Goal: Complete application form: Complete application form

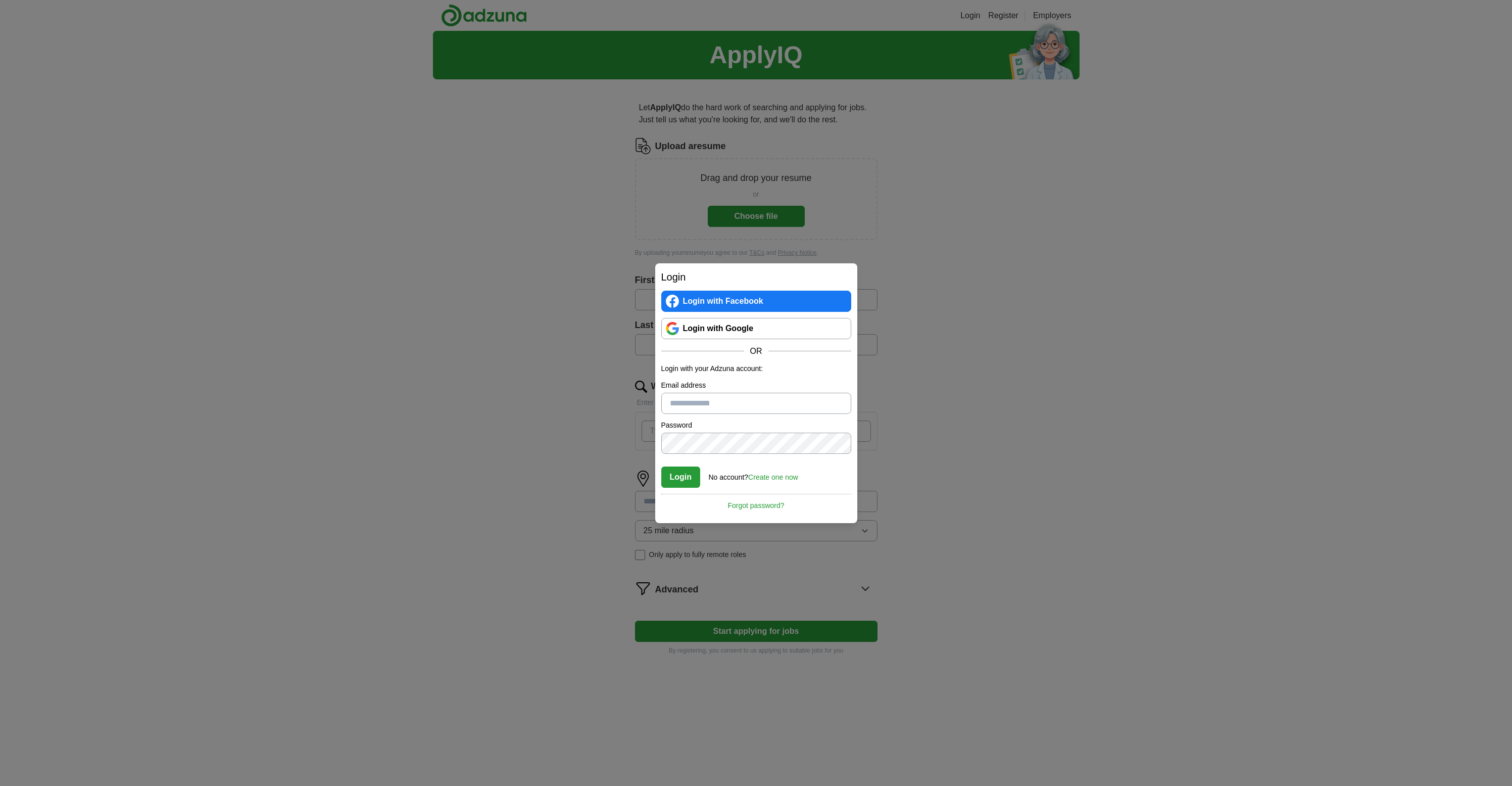
click at [696, 404] on input "Email address" at bounding box center [756, 403] width 190 height 21
click at [781, 478] on link "Create one now" at bounding box center [773, 477] width 50 height 8
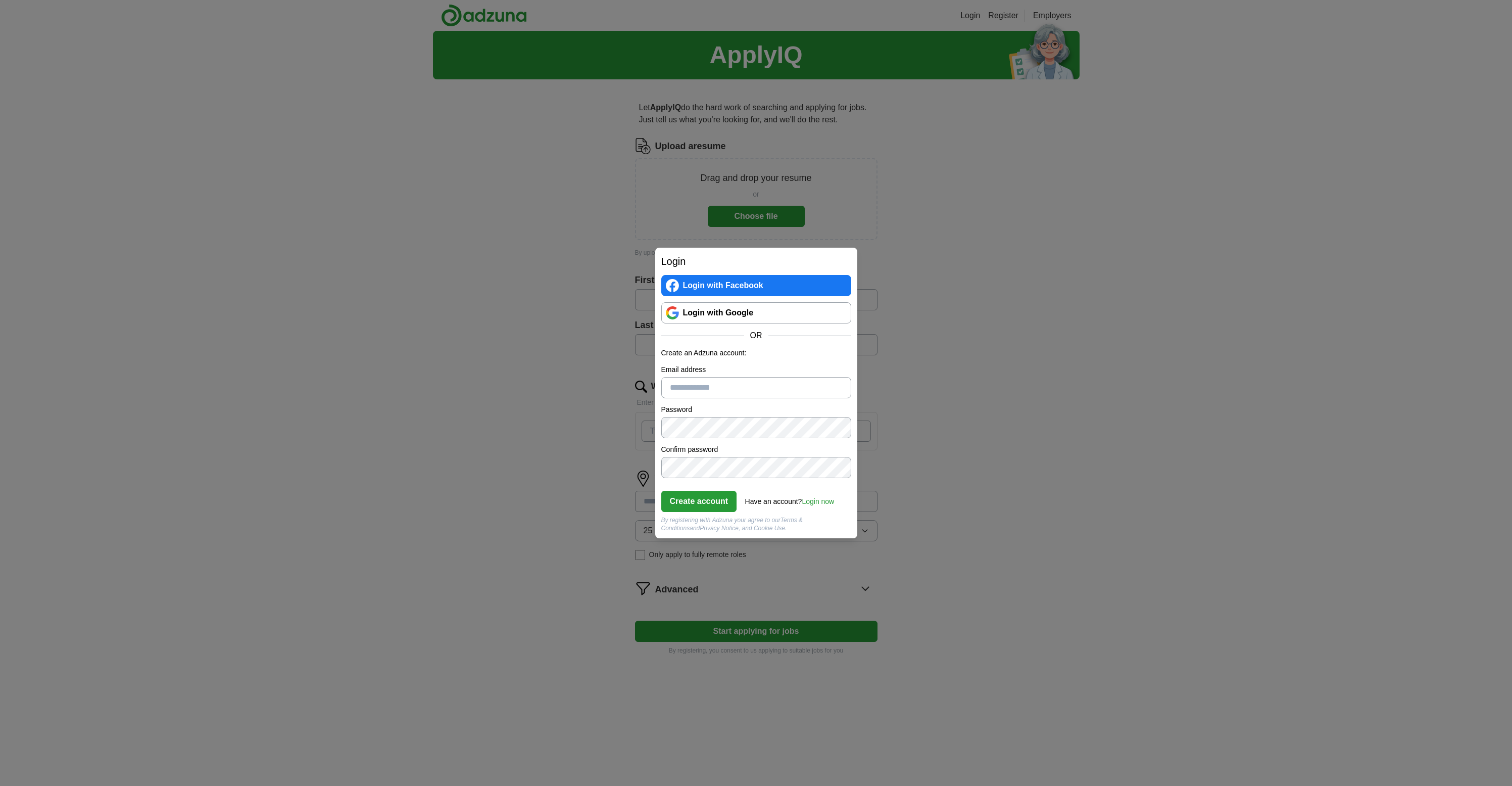
click at [714, 389] on input "Email address" at bounding box center [756, 387] width 190 height 21
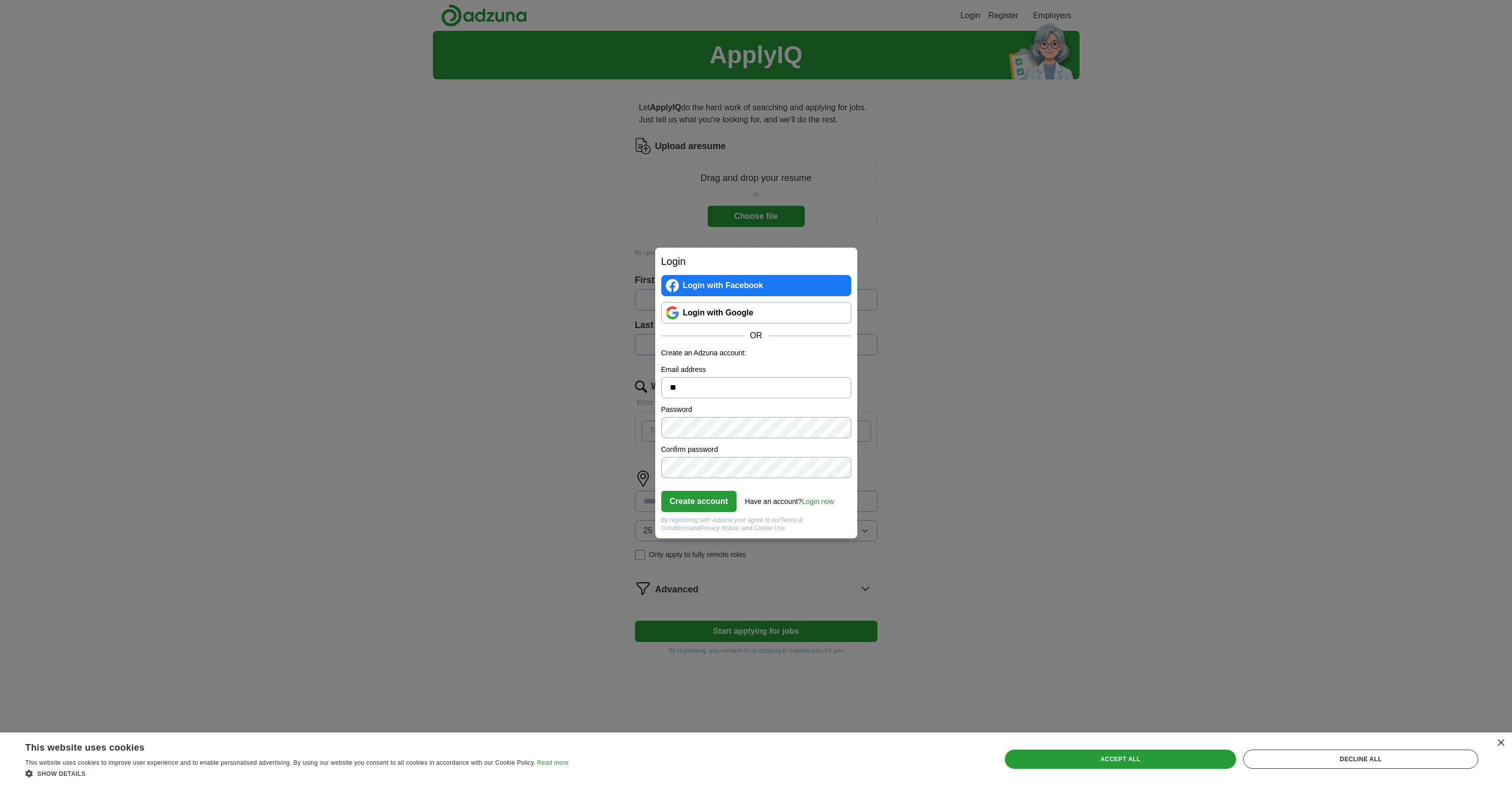
type input "*"
type input "**********"
click at [715, 499] on button "Create account" at bounding box center [699, 501] width 76 height 21
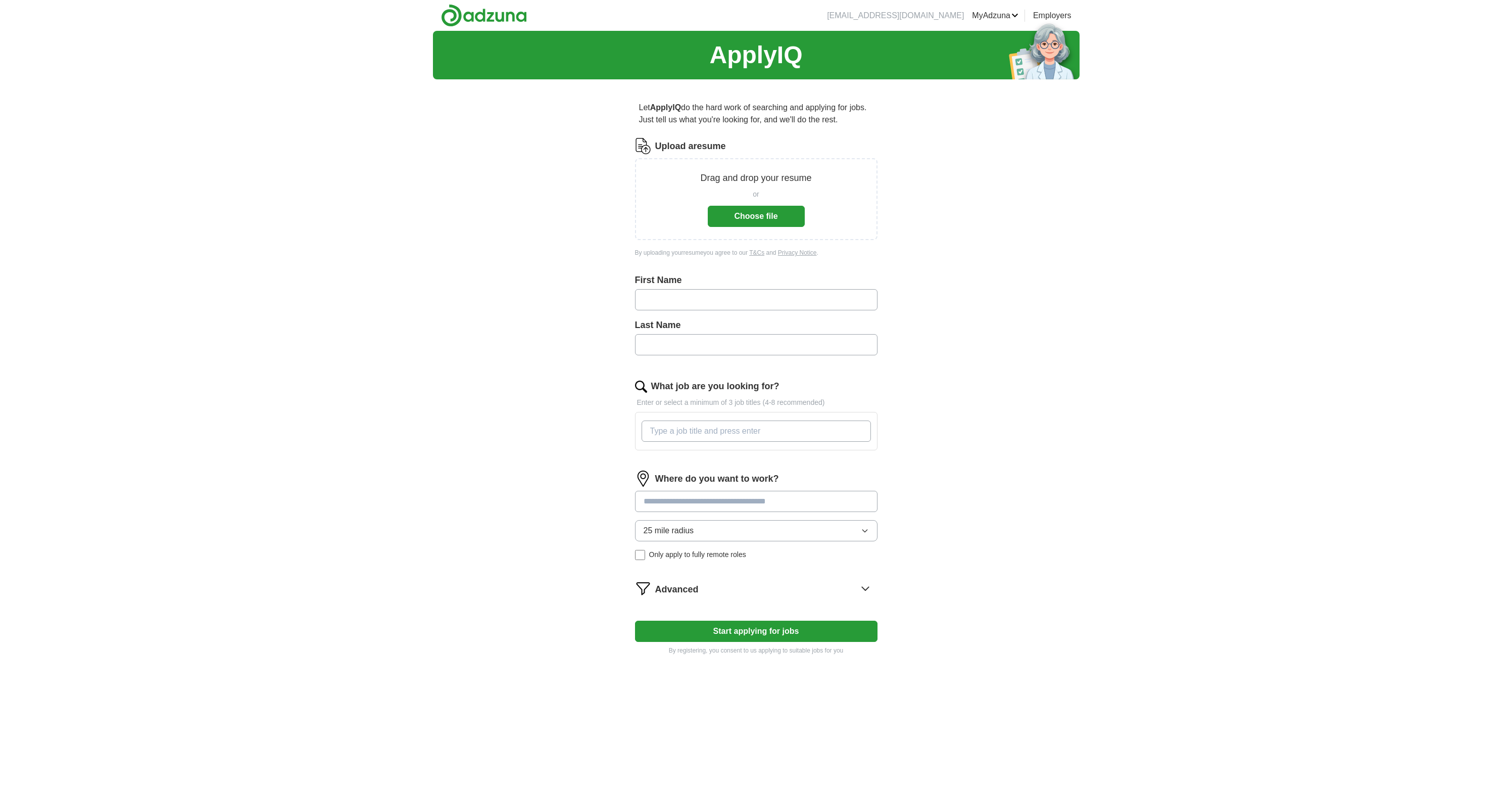
click at [667, 300] on input "text" at bounding box center [756, 299] width 242 height 21
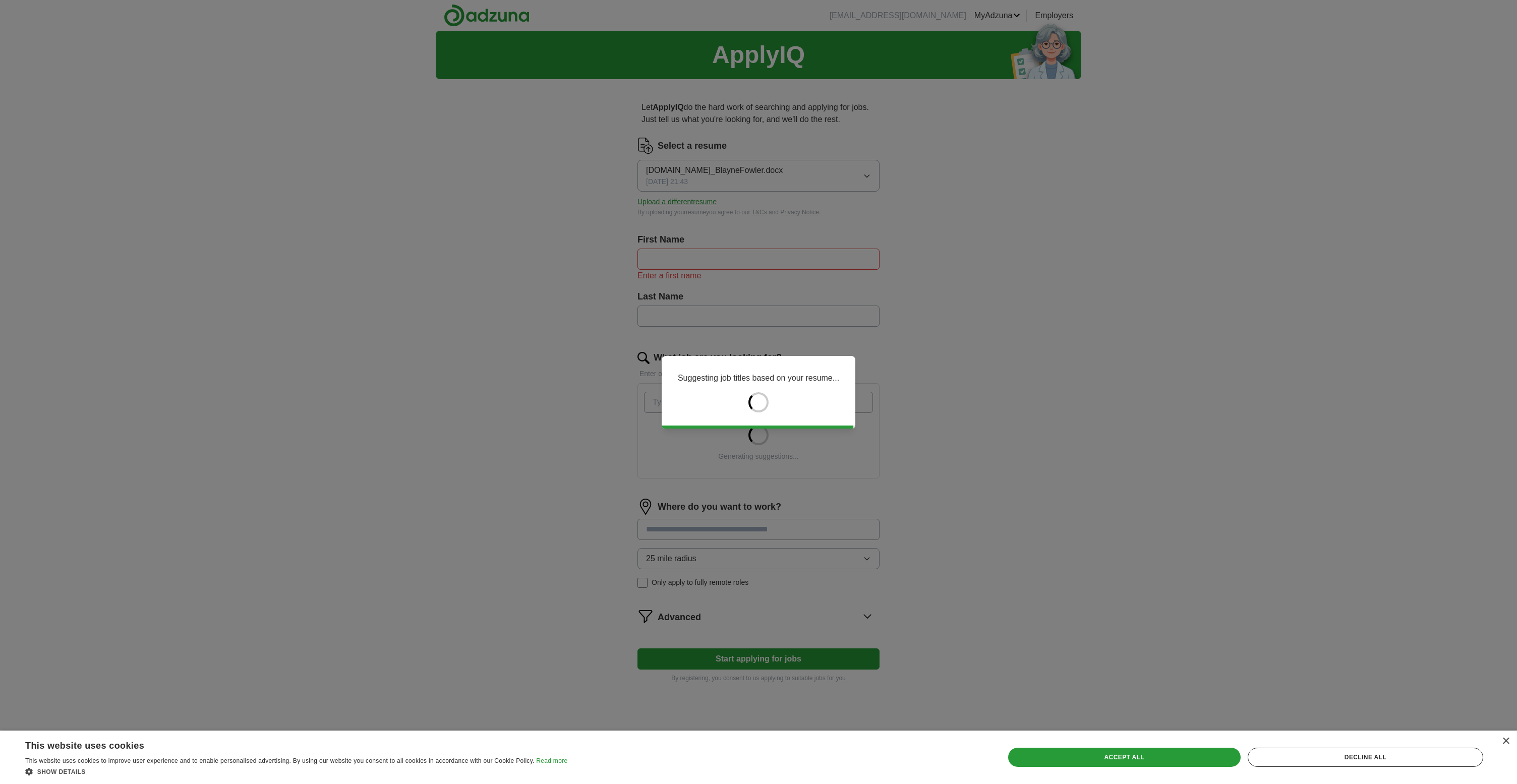
type input "**"
type input "******"
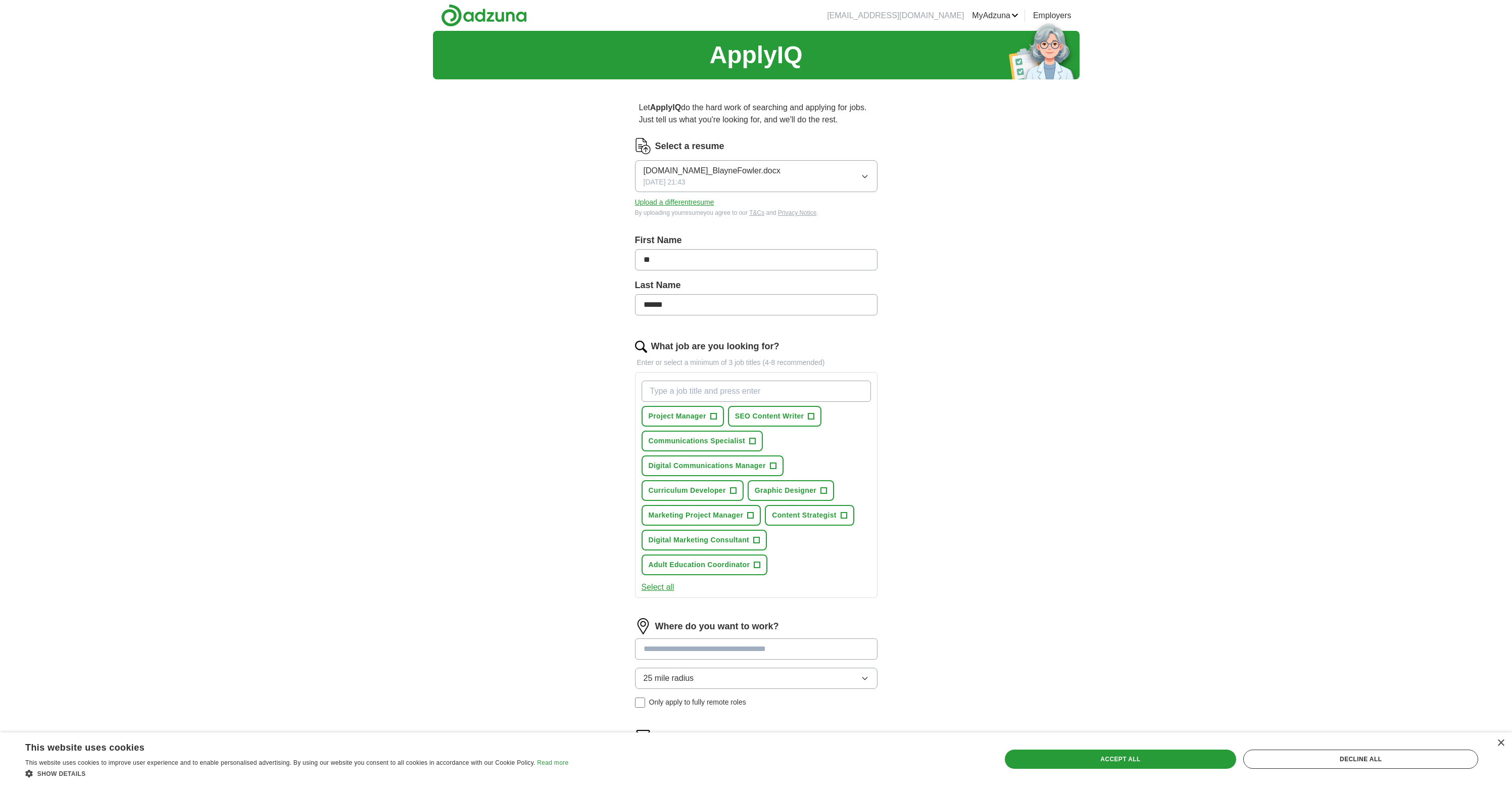
click at [687, 265] on input "**" at bounding box center [756, 259] width 242 height 21
type input "*"
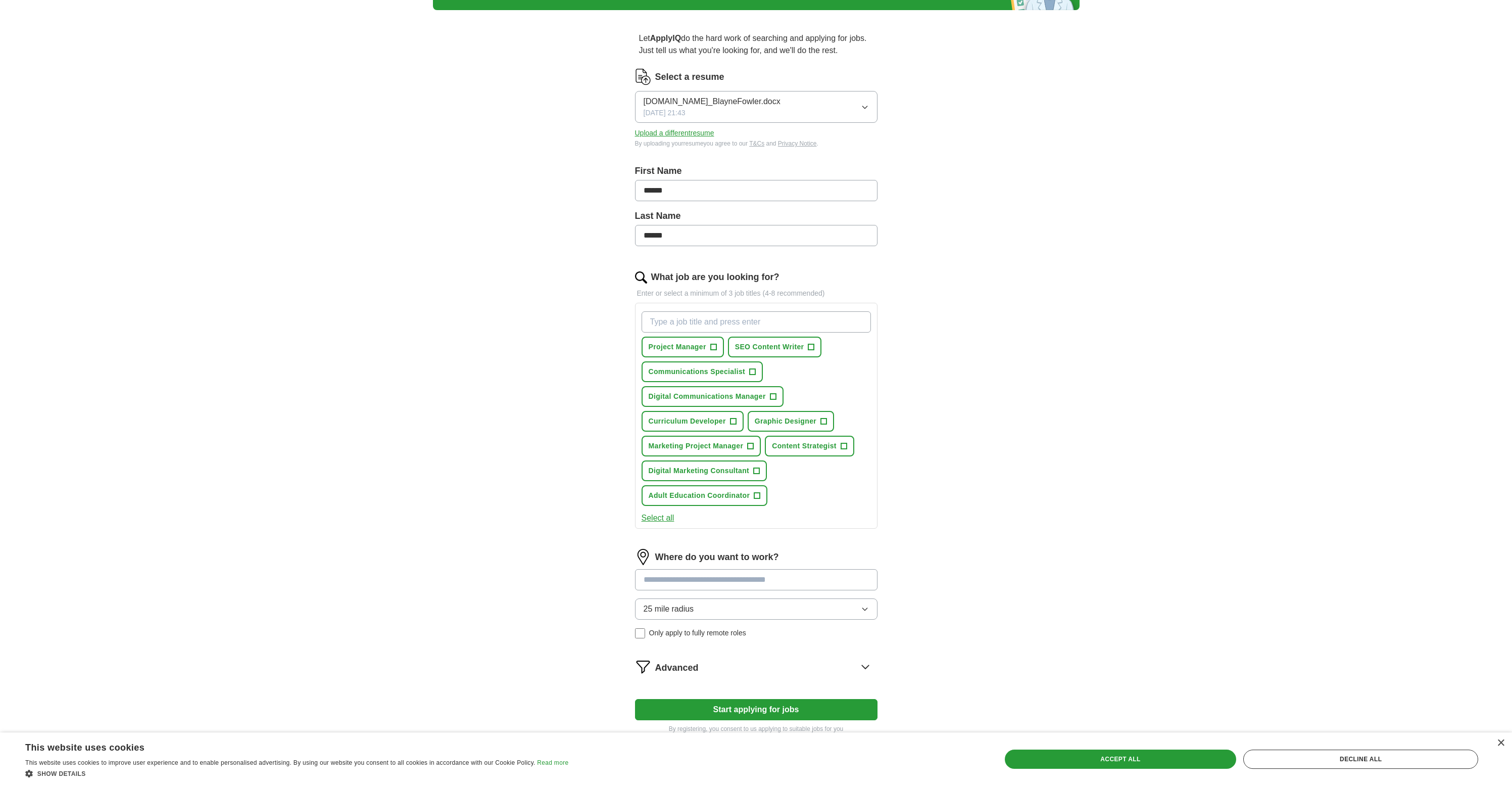
scroll to position [73, 0]
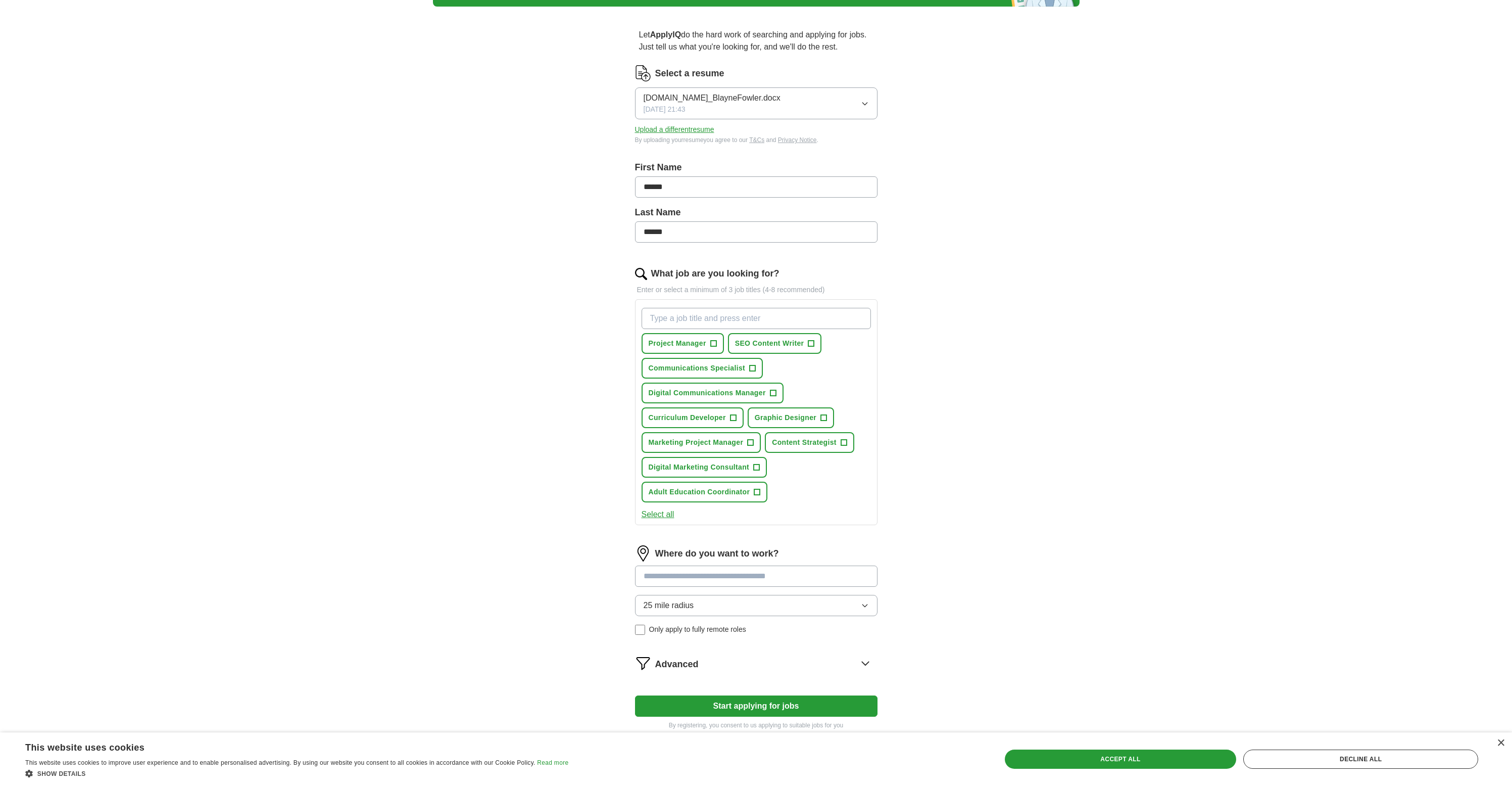
type input "******"
click at [723, 319] on input "What job are you looking for?" at bounding box center [756, 318] width 229 height 21
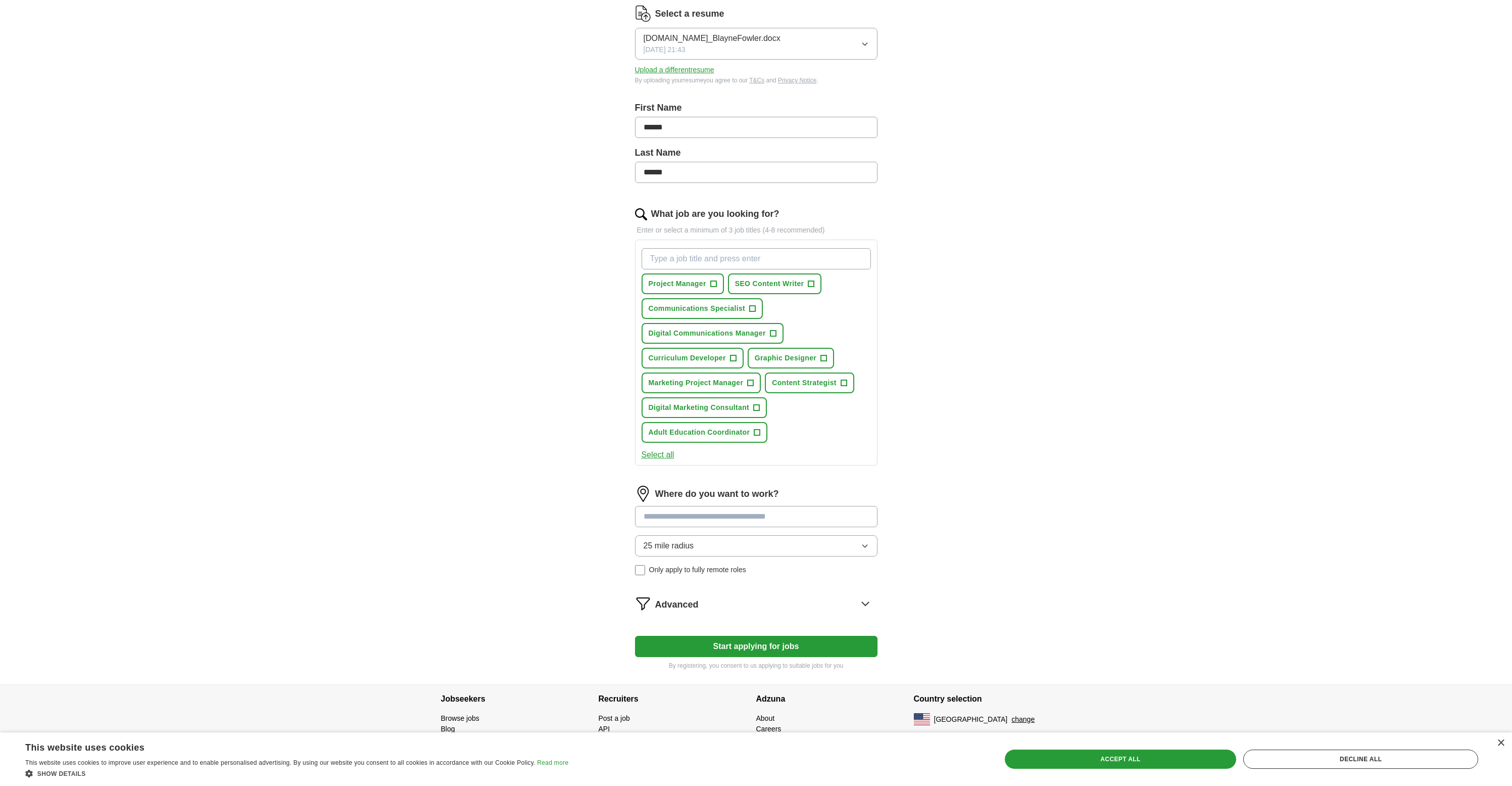
scroll to position [133, 0]
click at [668, 457] on button "Select all" at bounding box center [658, 454] width 33 height 12
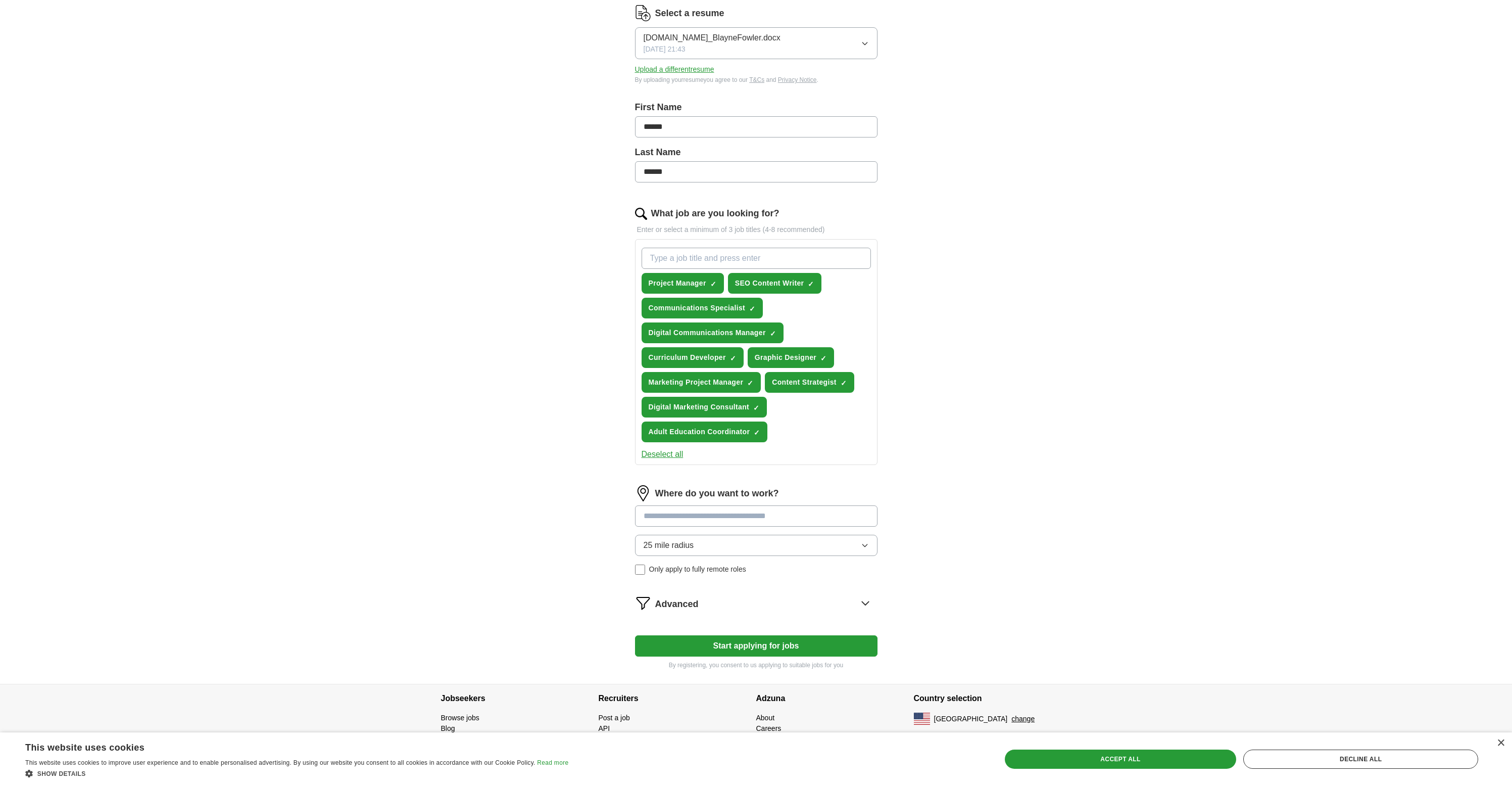
click at [661, 456] on button "Deselect all" at bounding box center [663, 454] width 42 height 12
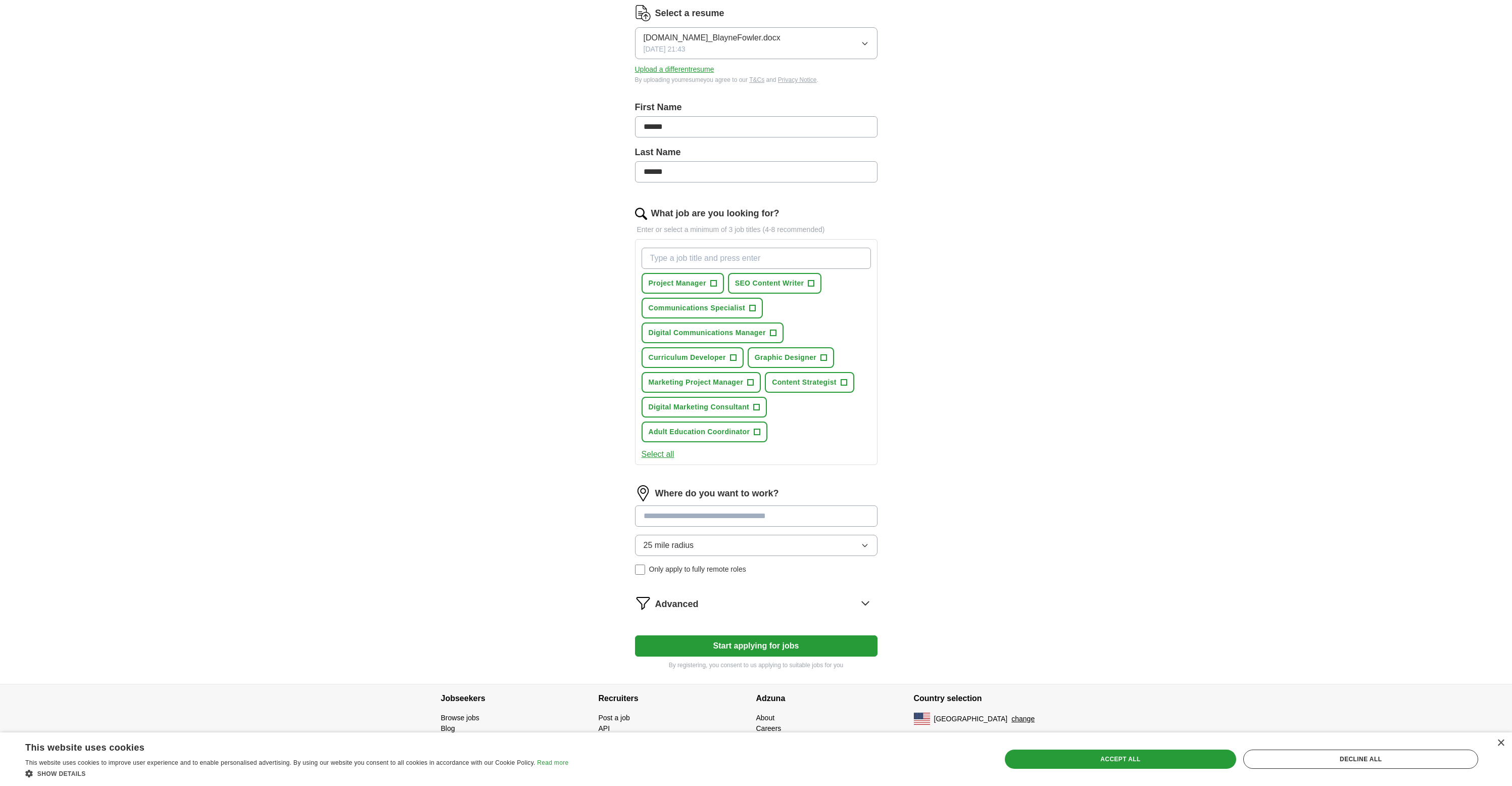
click at [720, 263] on input "What job are you looking for?" at bounding box center [756, 258] width 229 height 21
type input "a"
click at [720, 259] on input "What job are you looking for?" at bounding box center [756, 258] width 229 height 21
type input "Content Strategist"
type input "Copywriter"
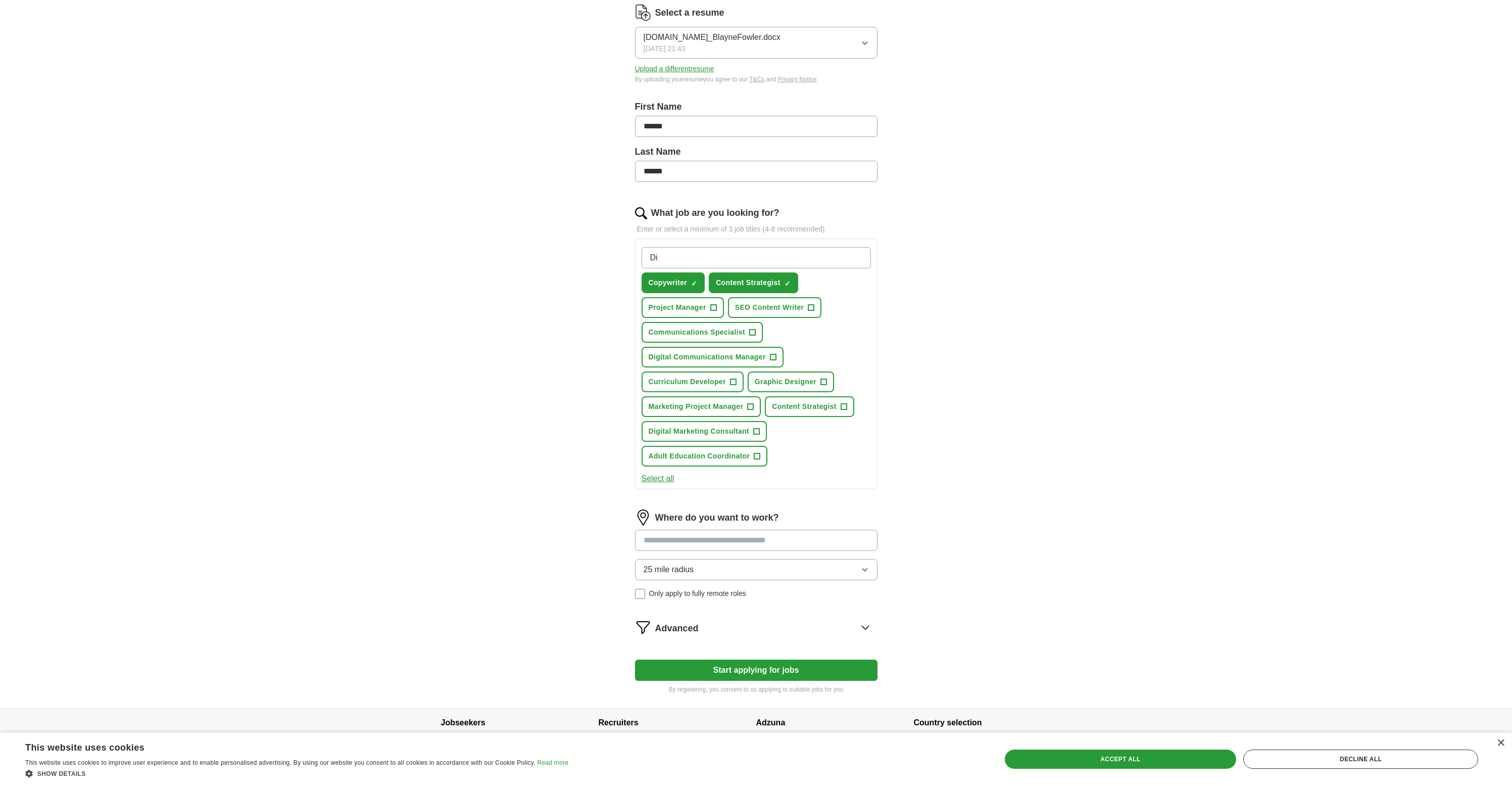
type input "D"
type input "E"
type input "Program Coordinator"
type input "Outreach Specialist"
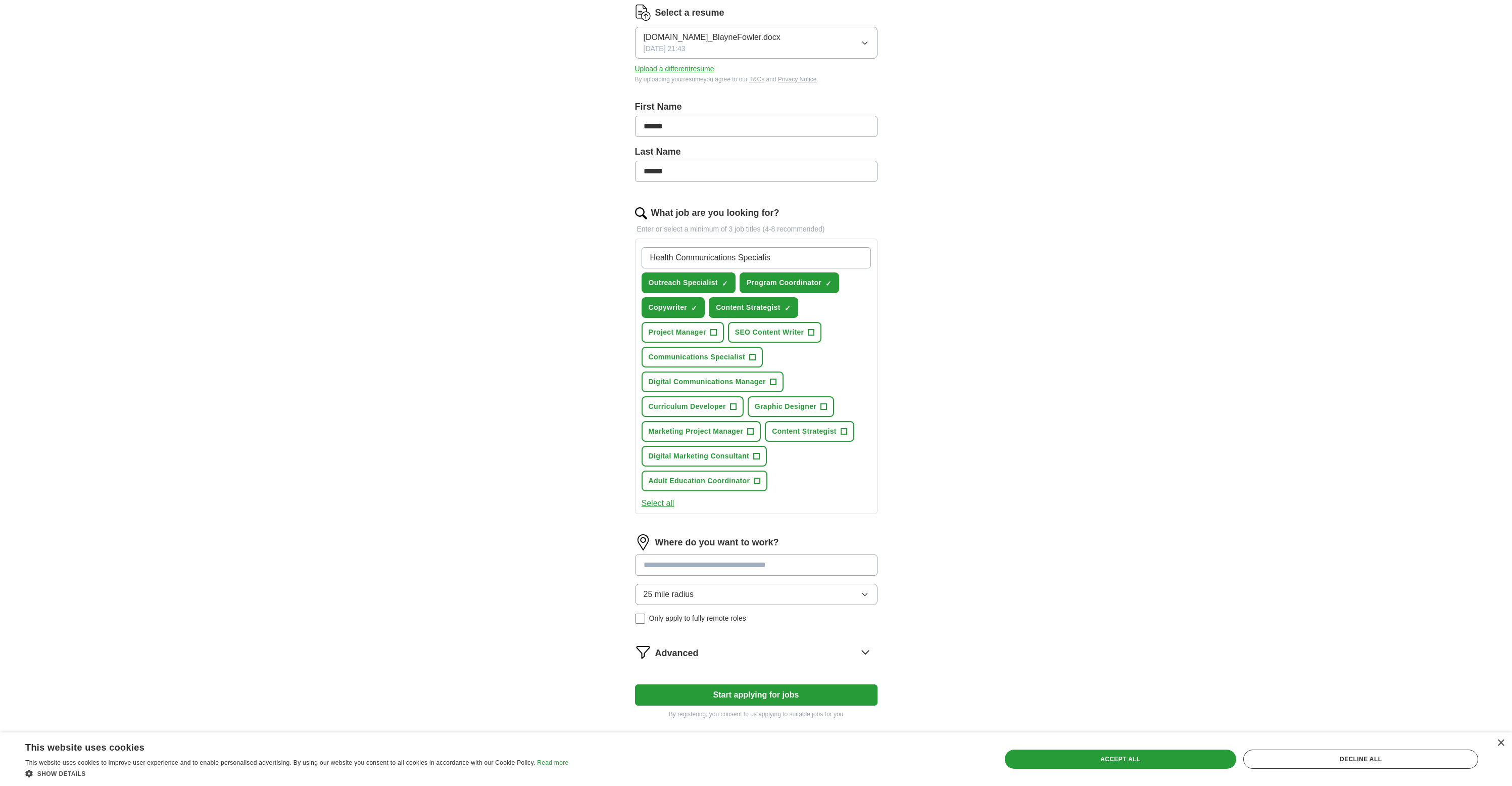
type input "Health Communications Specialist"
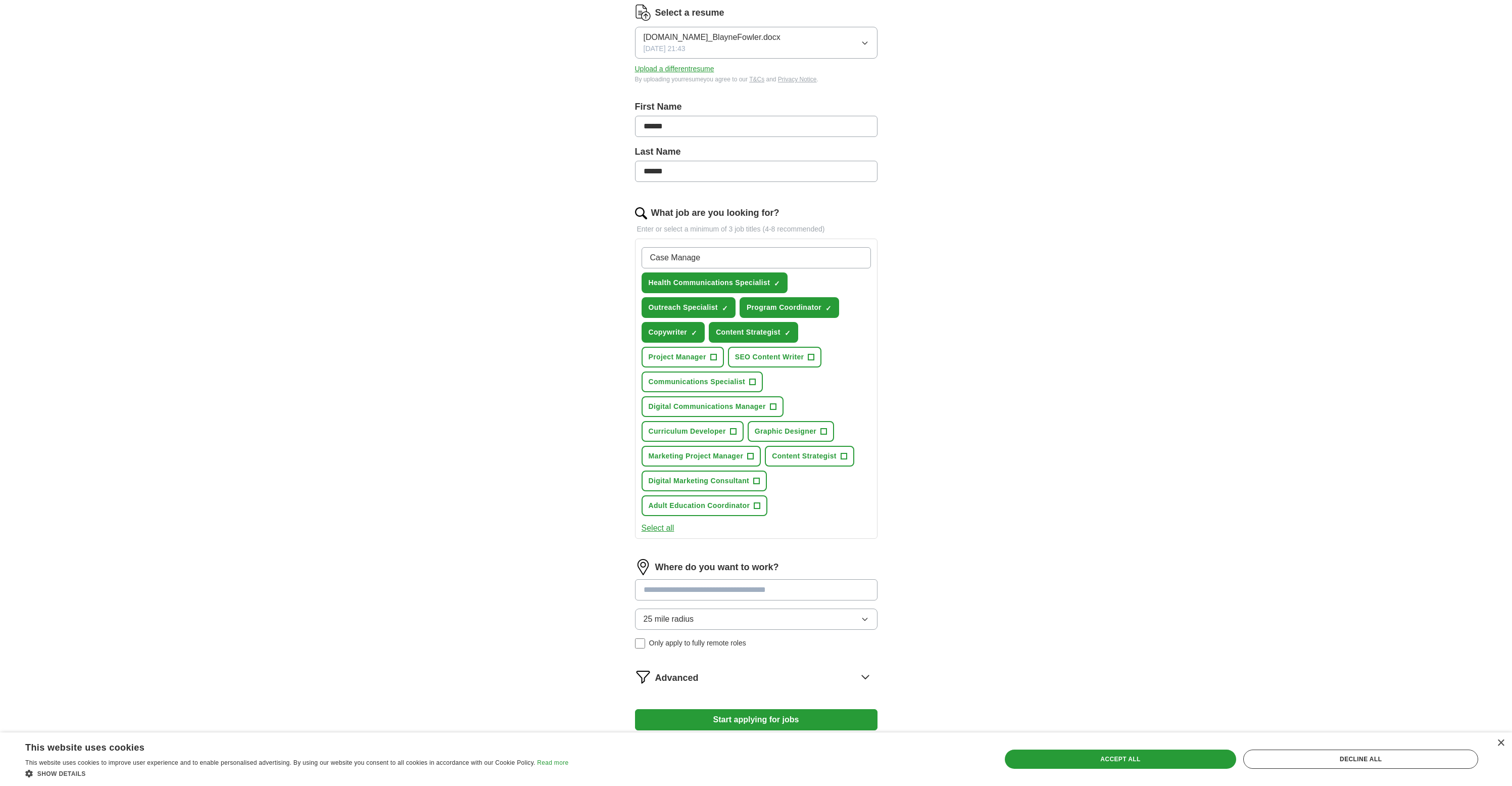
type input "Case Manager"
type input "Policy Analyst"
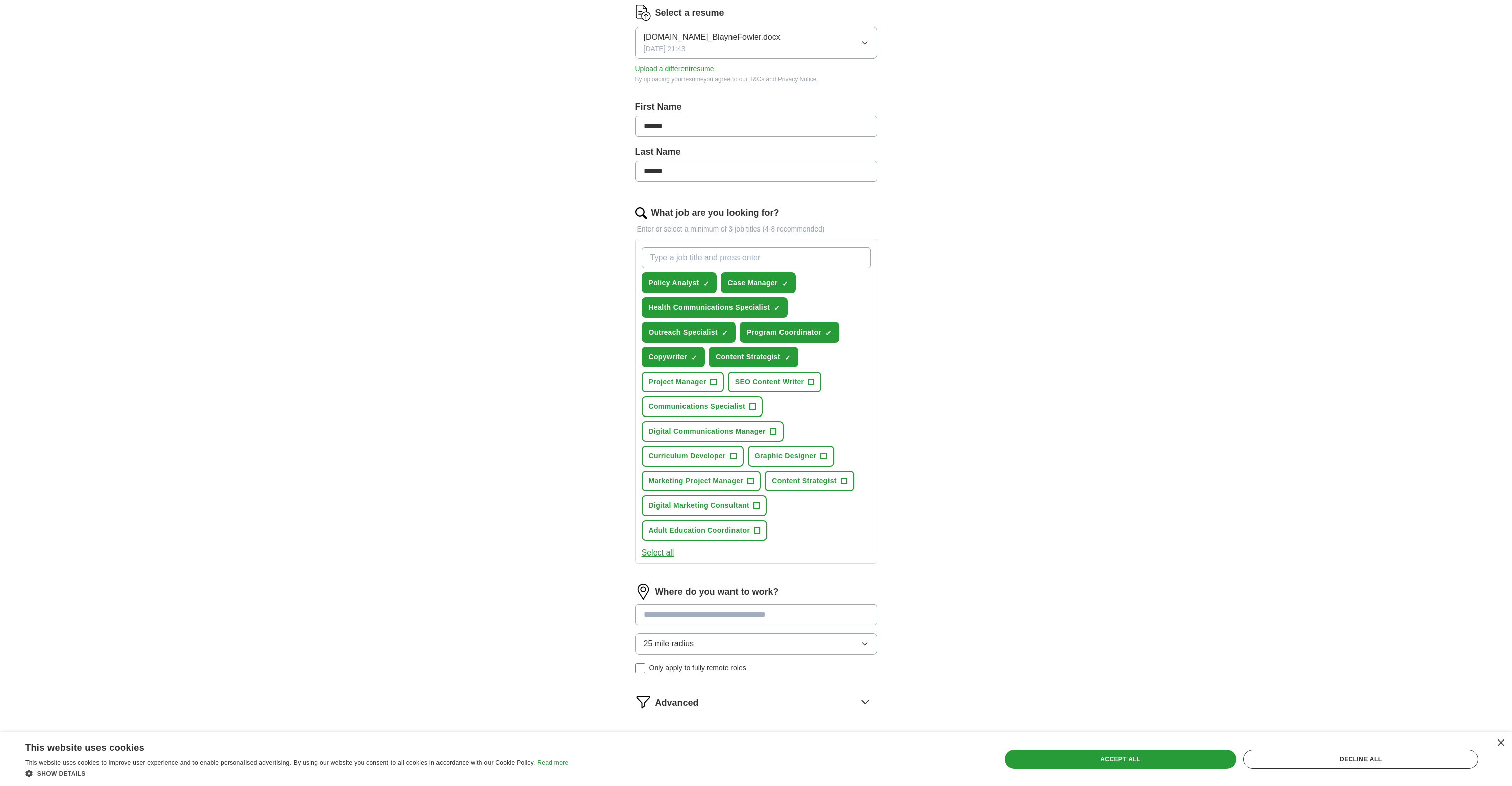
click at [692, 259] on input "What job are you looking for?" at bounding box center [756, 258] width 229 height 21
type input "Content Writer"
type input "Communications Designer"
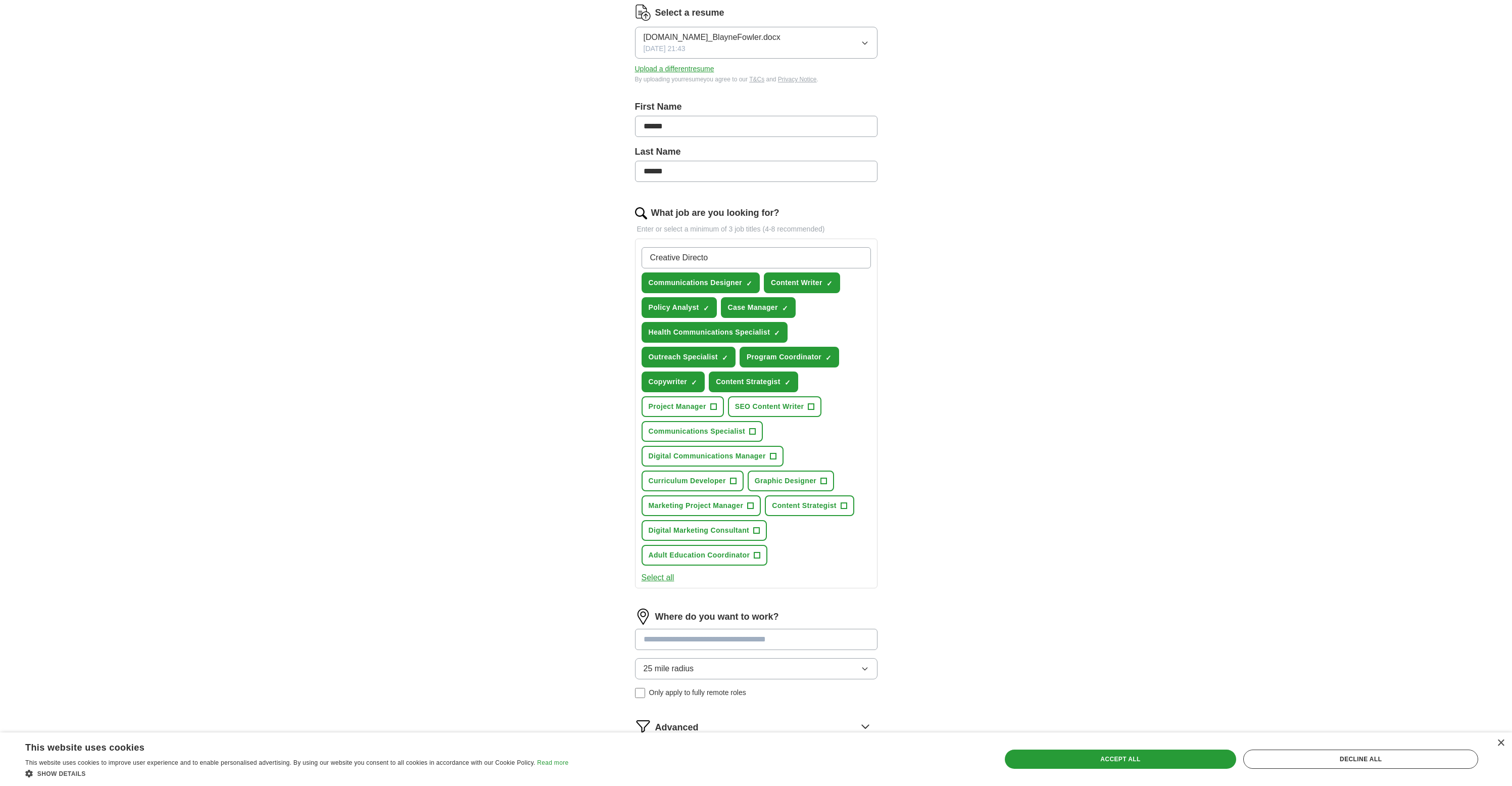
type input "Creative Director"
click at [751, 557] on button "Adult Education Coordinator +" at bounding box center [704, 555] width 126 height 21
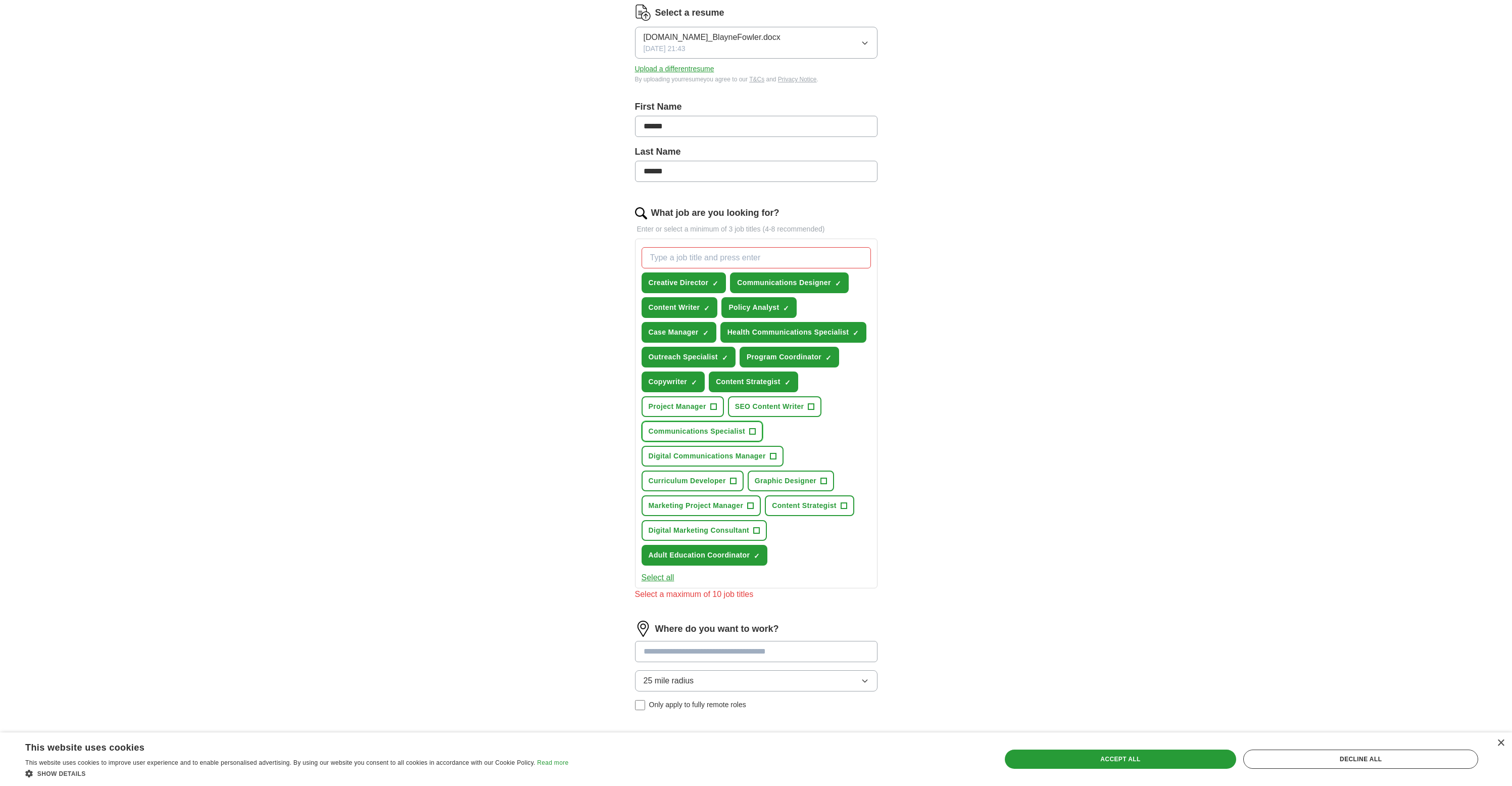
click at [735, 428] on span "Communications Specialist" at bounding box center [697, 431] width 97 height 11
click at [824, 505] on span "Content Strategist" at bounding box center [804, 506] width 65 height 11
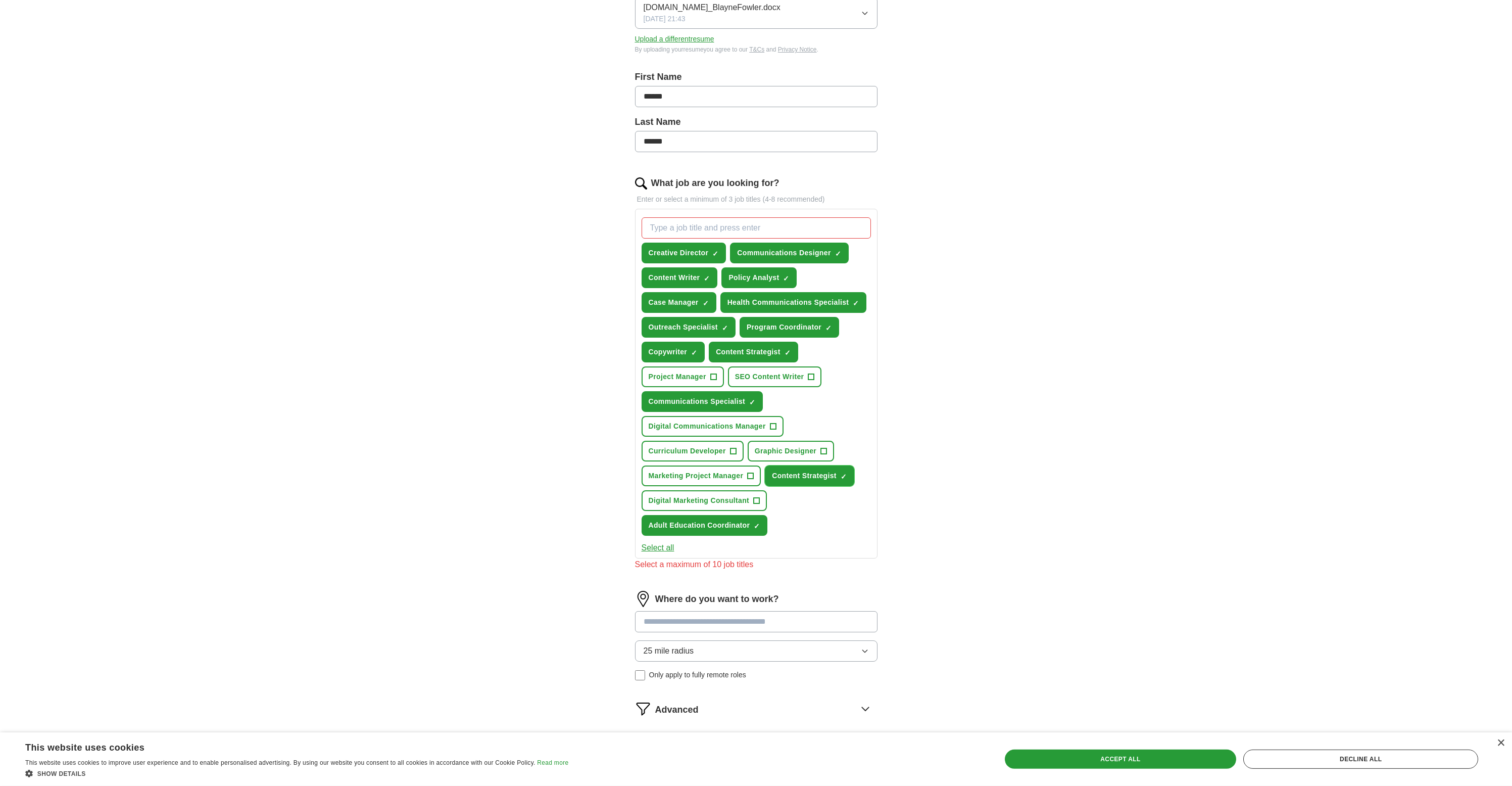
scroll to position [174, 0]
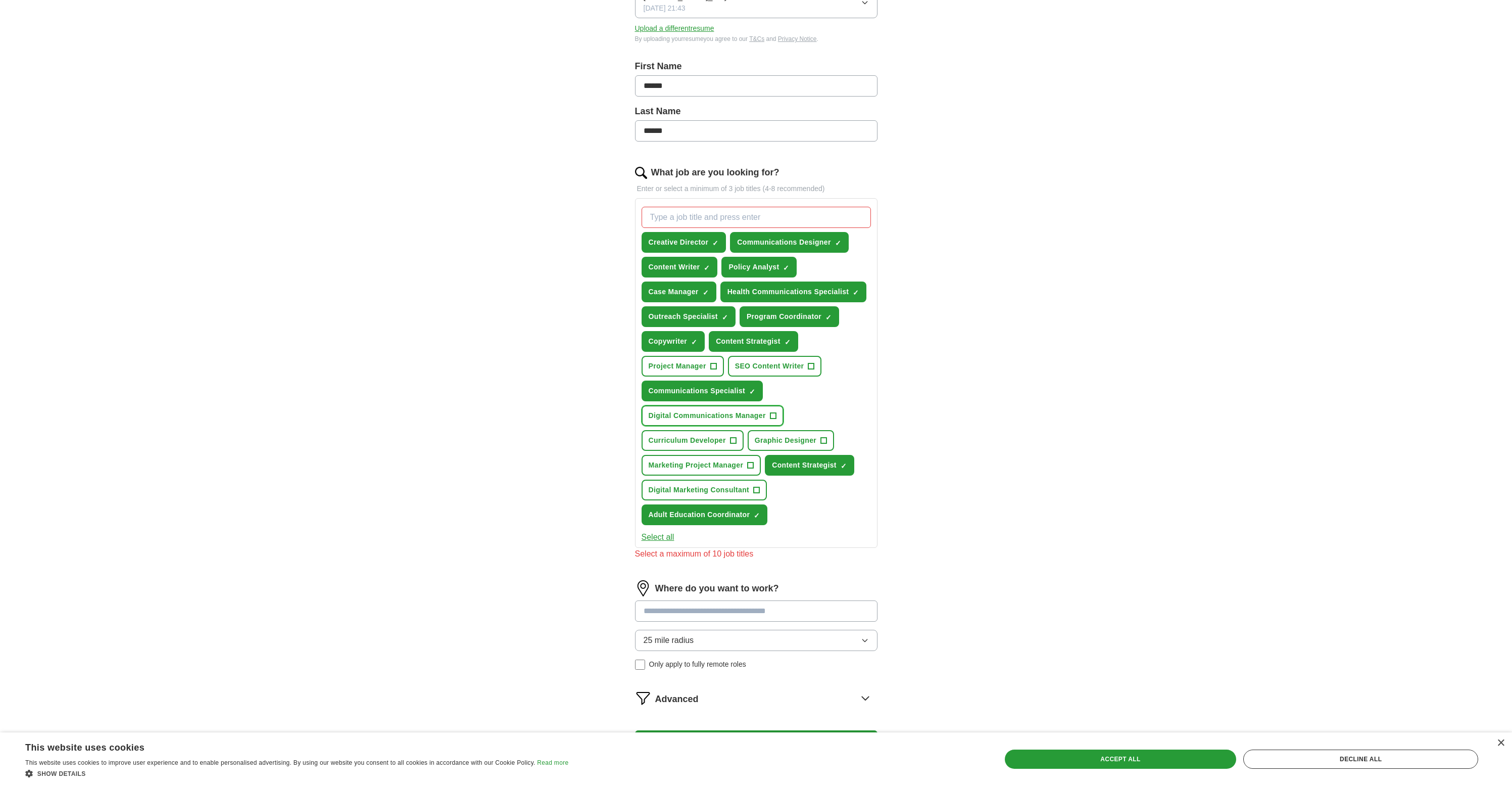
click at [687, 416] on span "Digital Communications Manager" at bounding box center [707, 416] width 117 height 11
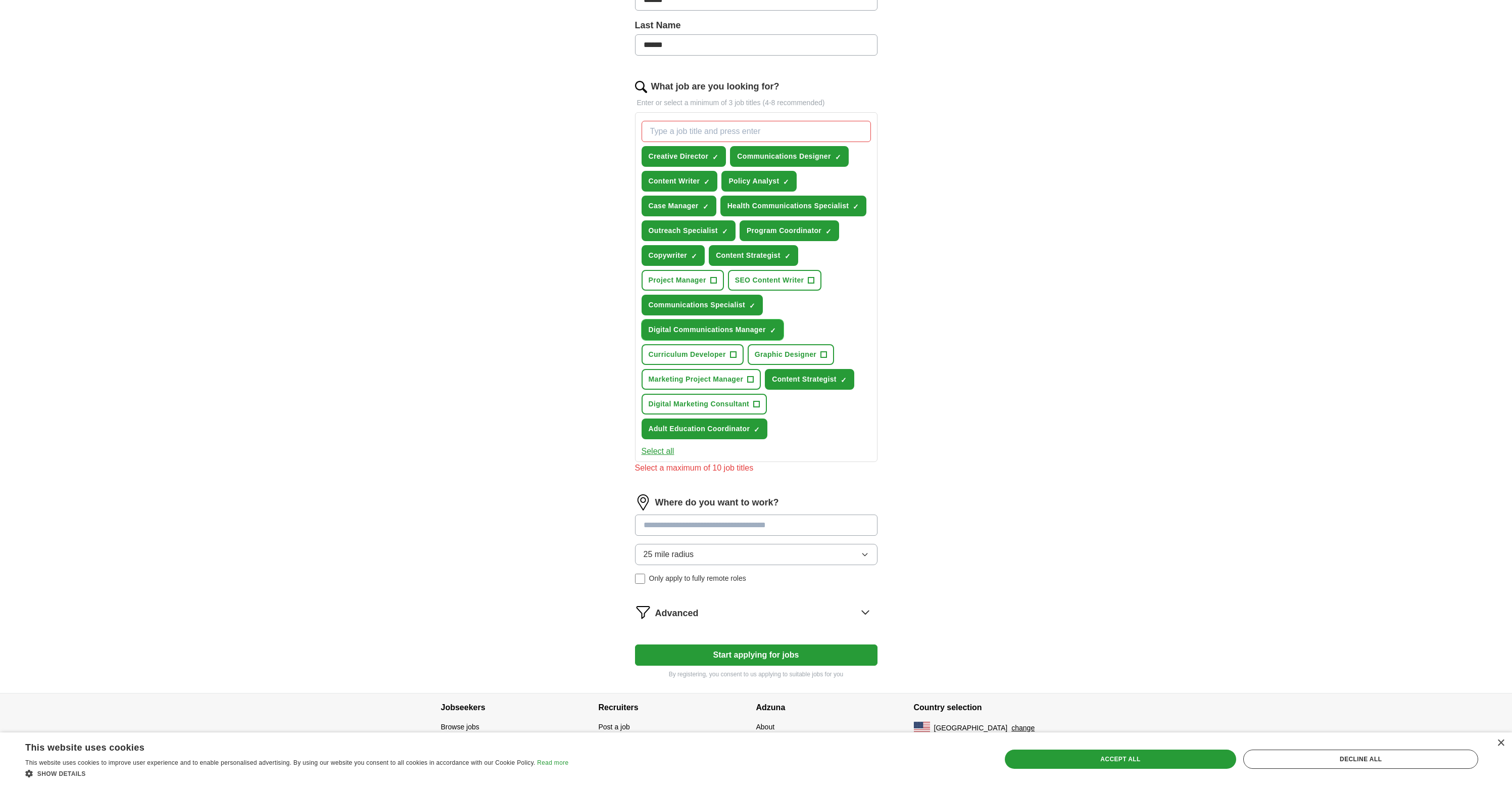
scroll to position [270, 0]
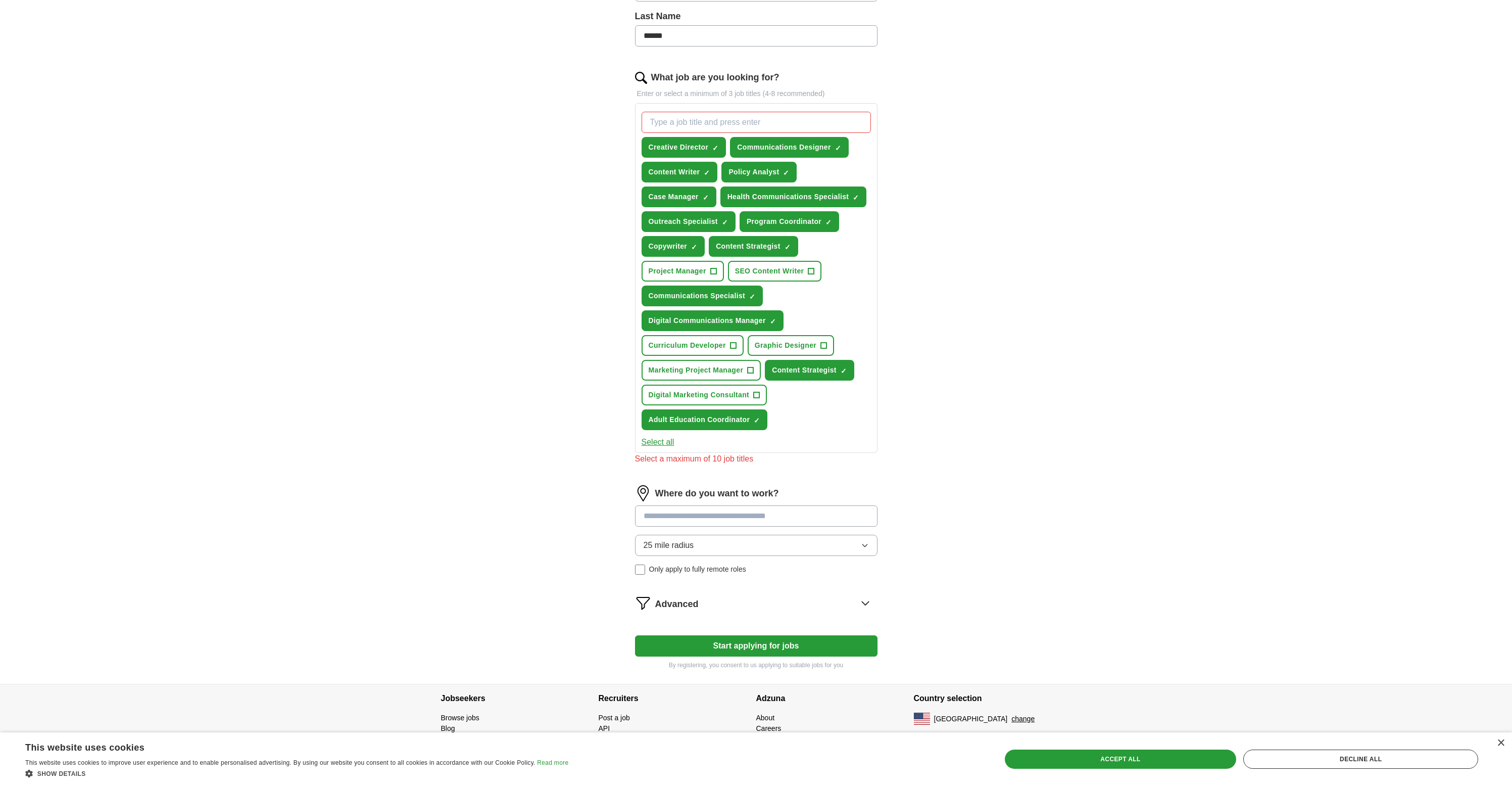
click at [751, 513] on input at bounding box center [756, 516] width 242 height 21
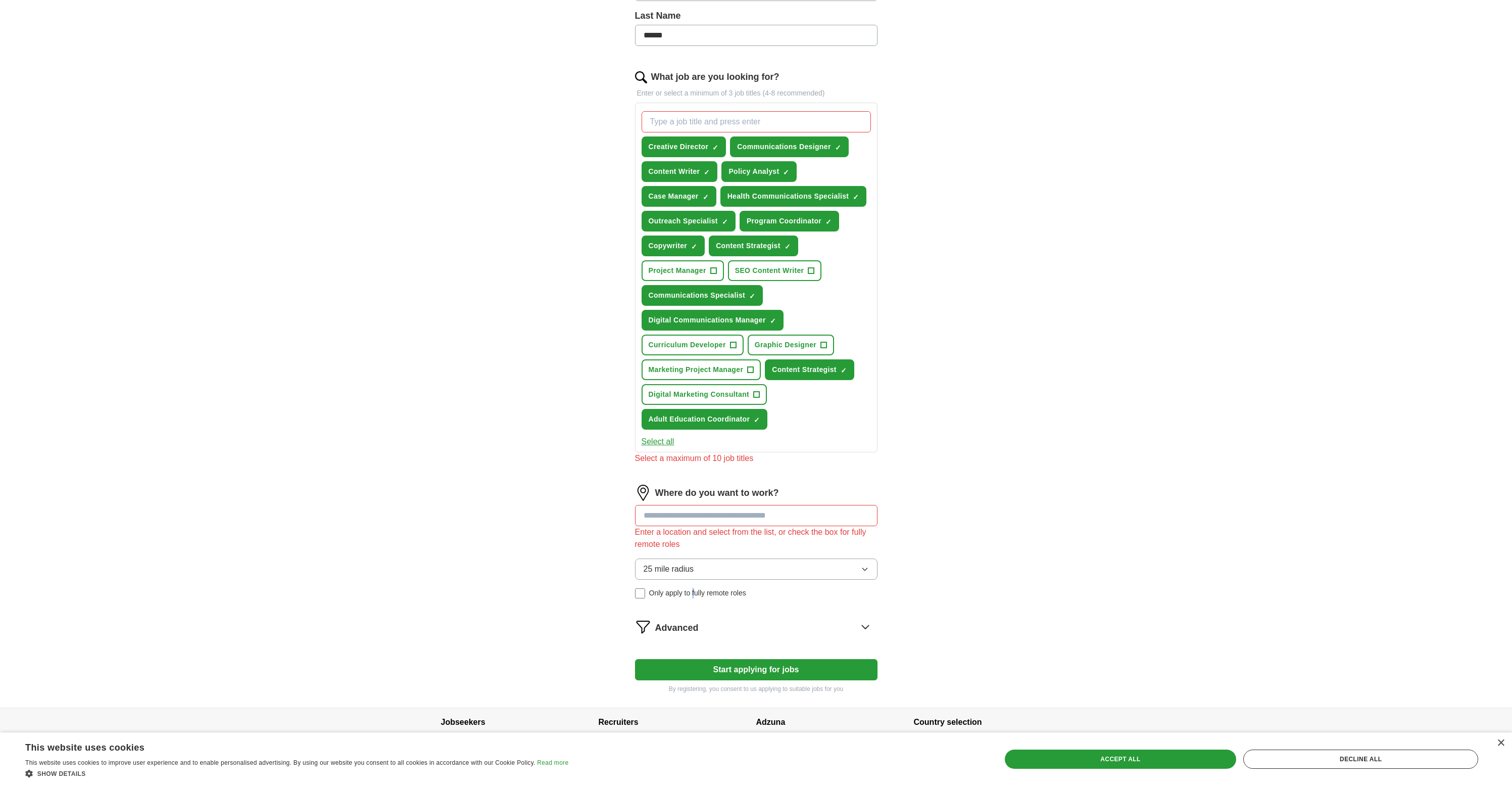
click at [696, 566] on div "25 mile radius Only apply to fully remote roles" at bounding box center [756, 578] width 242 height 40
click at [719, 590] on span "Only apply to fully remote roles" at bounding box center [698, 593] width 97 height 11
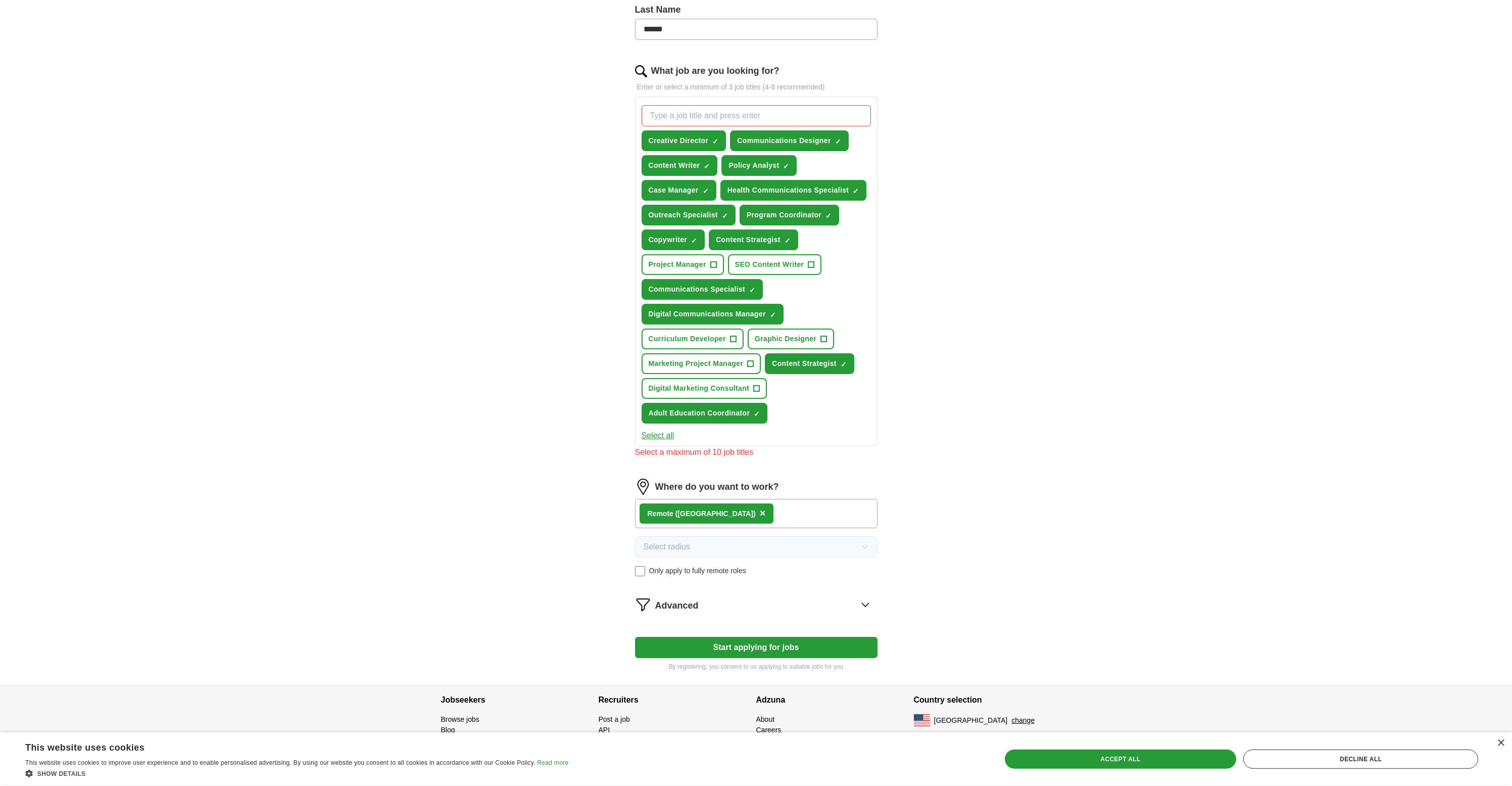
scroll to position [277, 0]
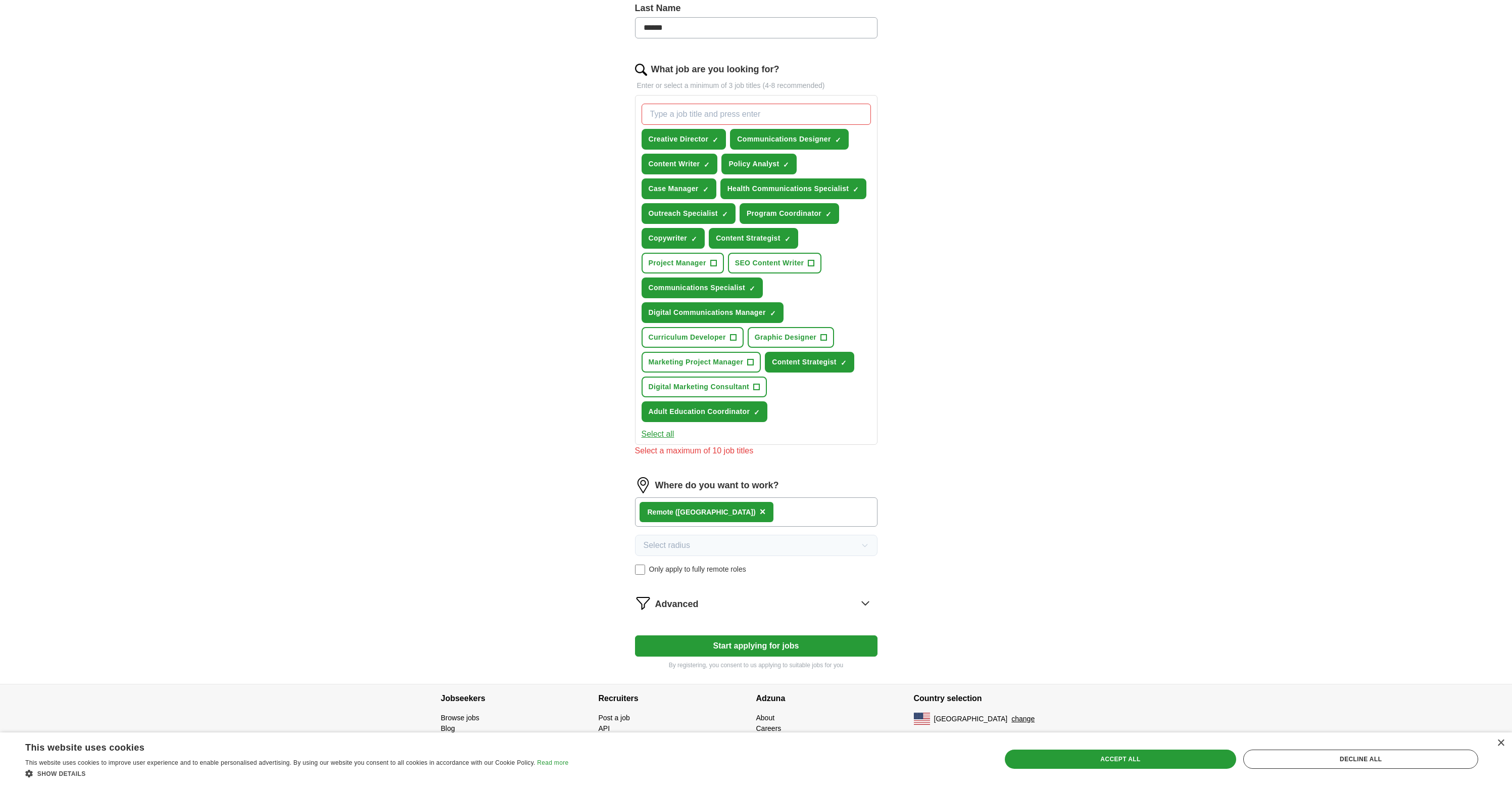
click at [702, 603] on div "Advanced" at bounding box center [766, 603] width 222 height 16
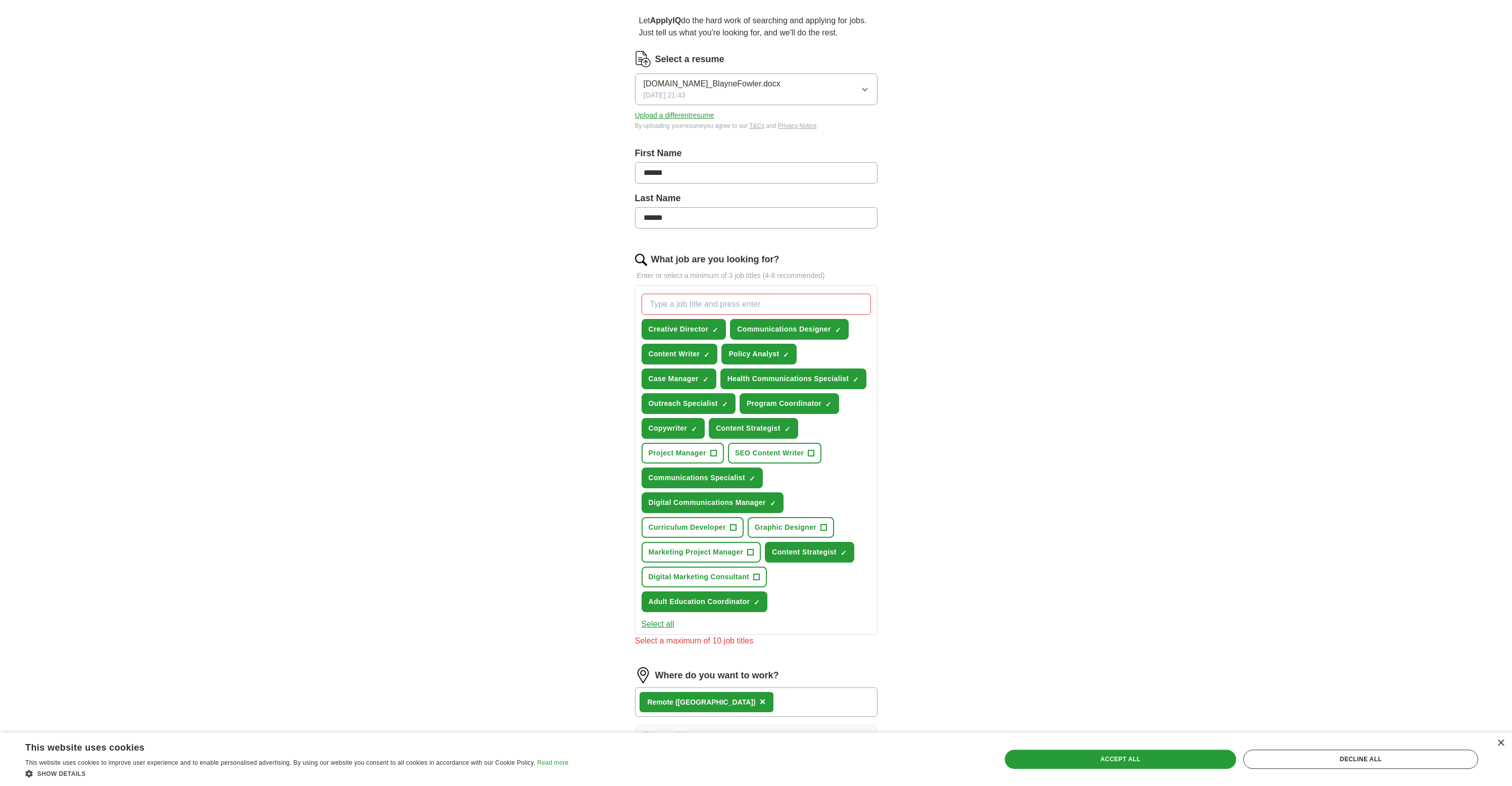
scroll to position [376, 0]
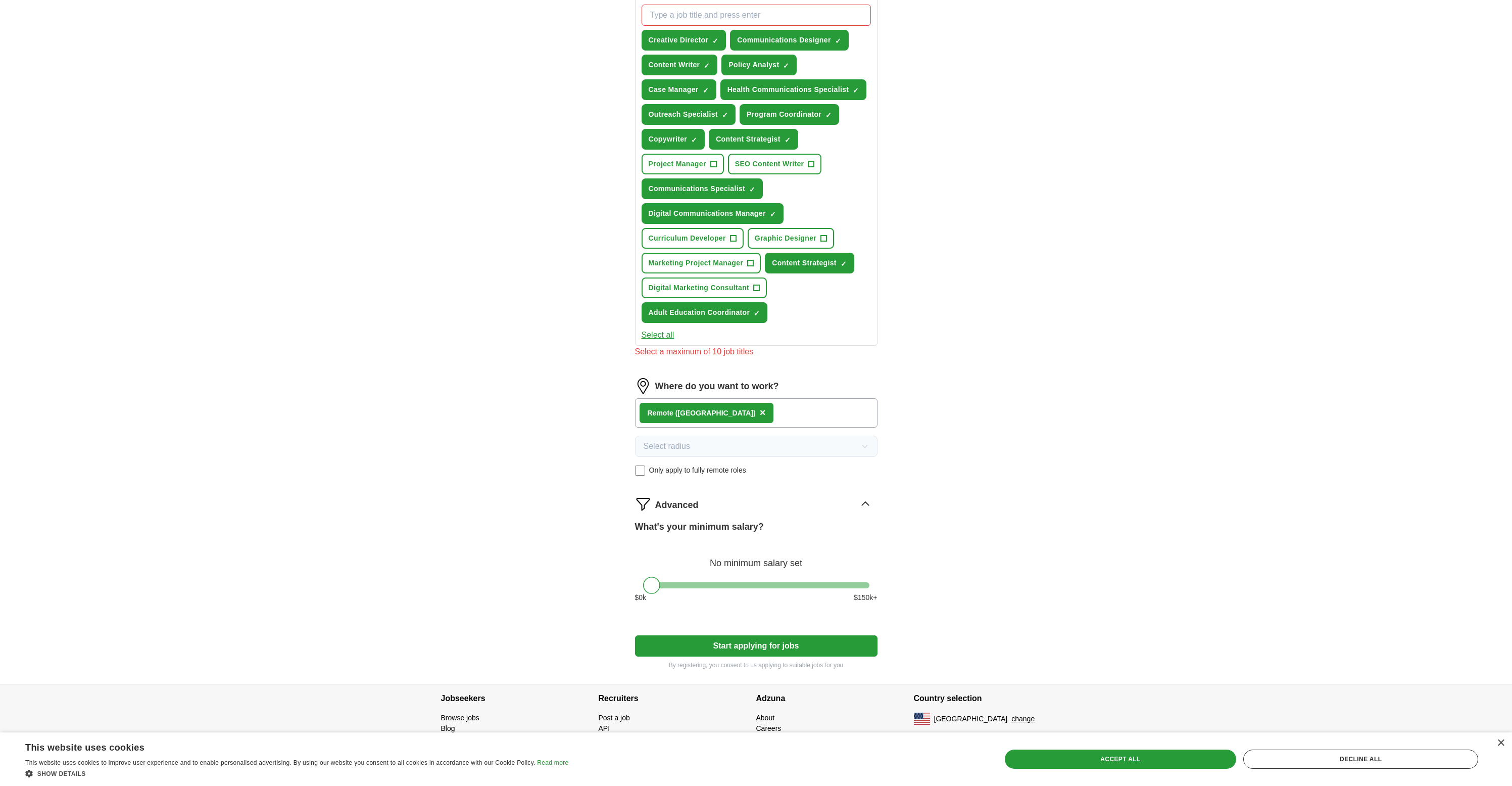
click at [773, 653] on button "Start applying for jobs" at bounding box center [756, 645] width 242 height 21
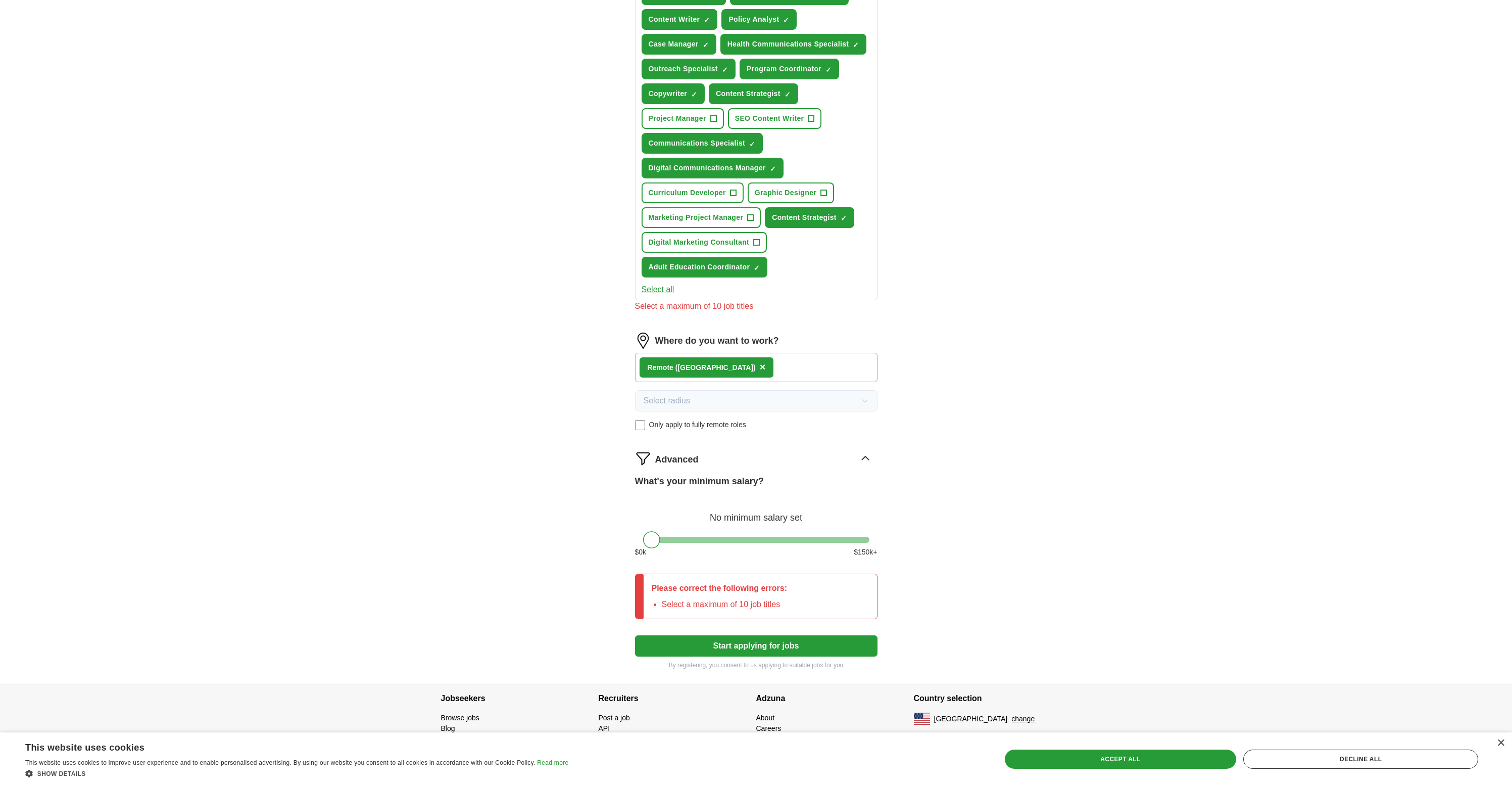
scroll to position [212, 0]
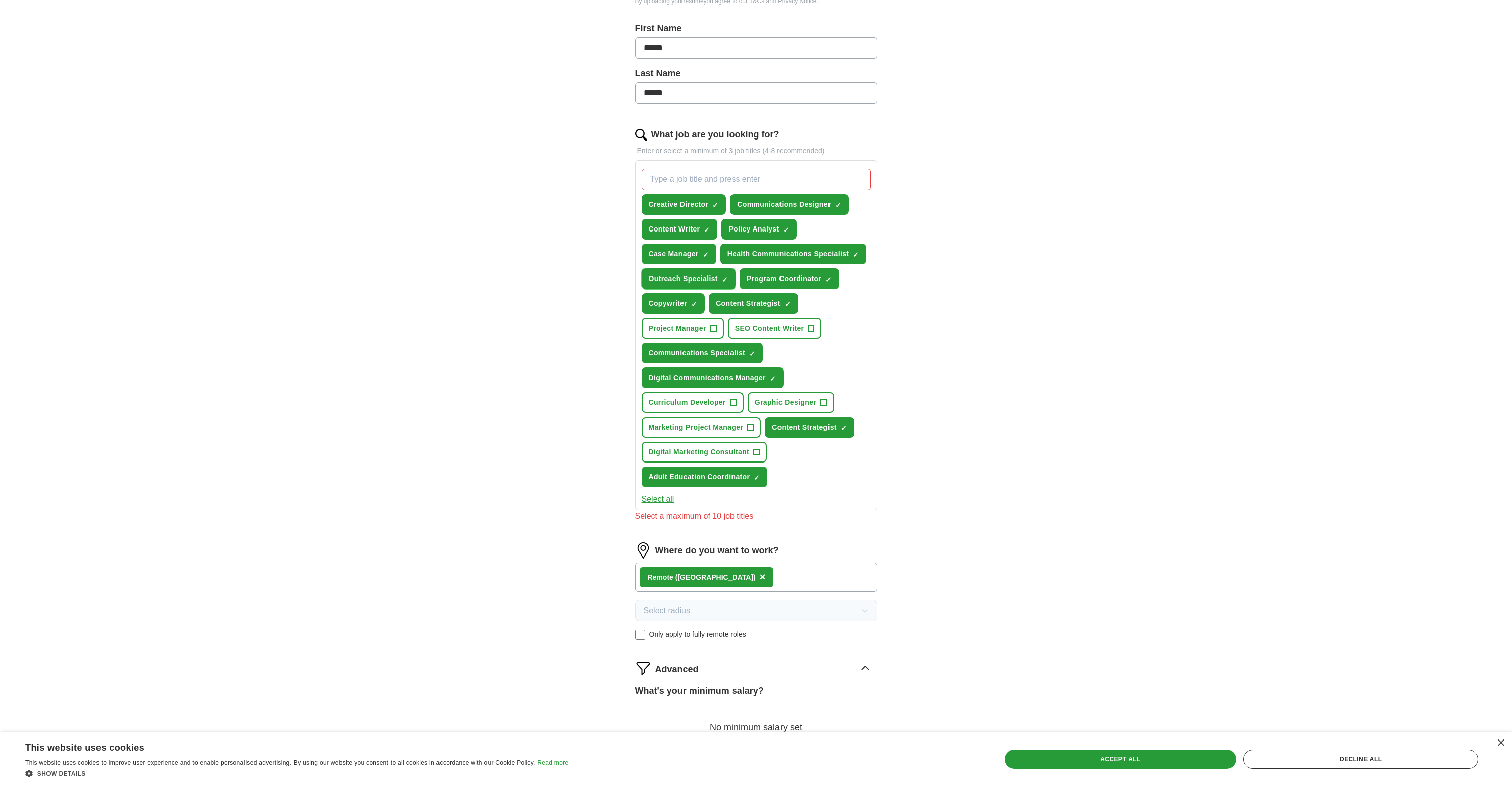
click at [0, 0] on span "×" at bounding box center [0, 0] width 0 height 0
click at [755, 483] on button "Adult Education Coordinator ✓ ×" at bounding box center [704, 477] width 126 height 21
click at [0, 0] on span "×" at bounding box center [0, 0] width 0 height 0
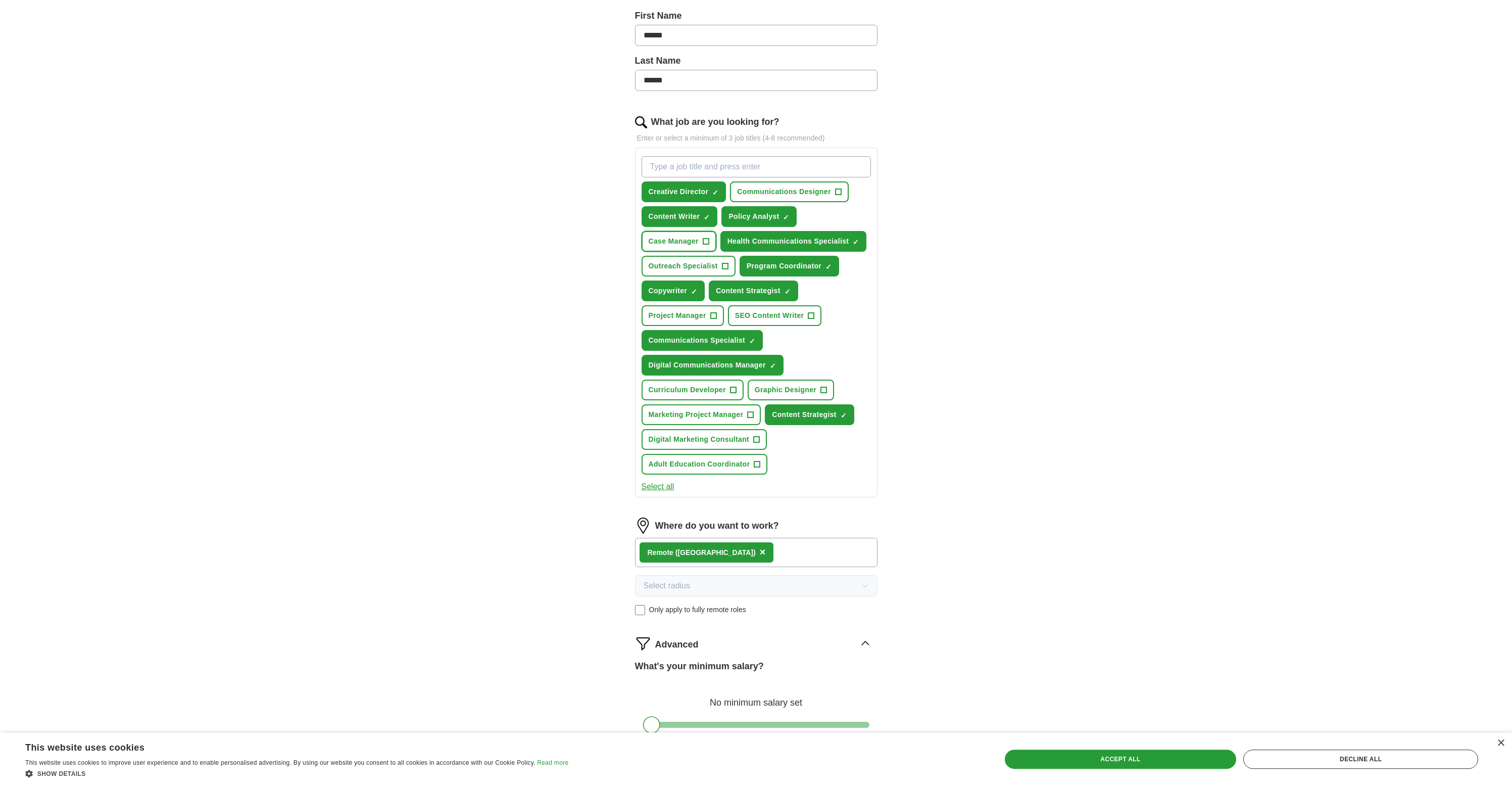
scroll to position [364, 0]
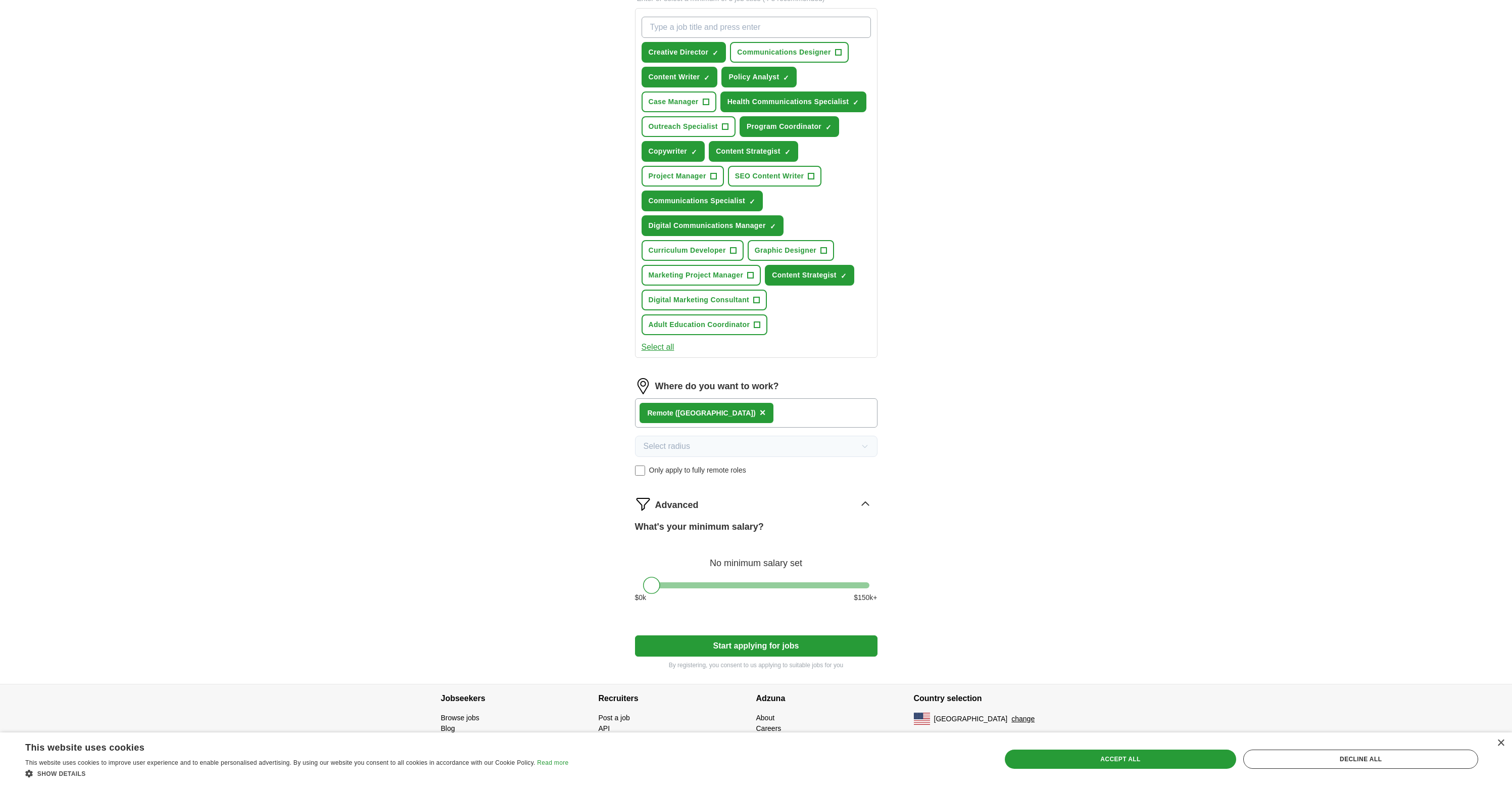
click at [760, 647] on button "Start applying for jobs" at bounding box center [756, 645] width 242 height 21
select select "**"
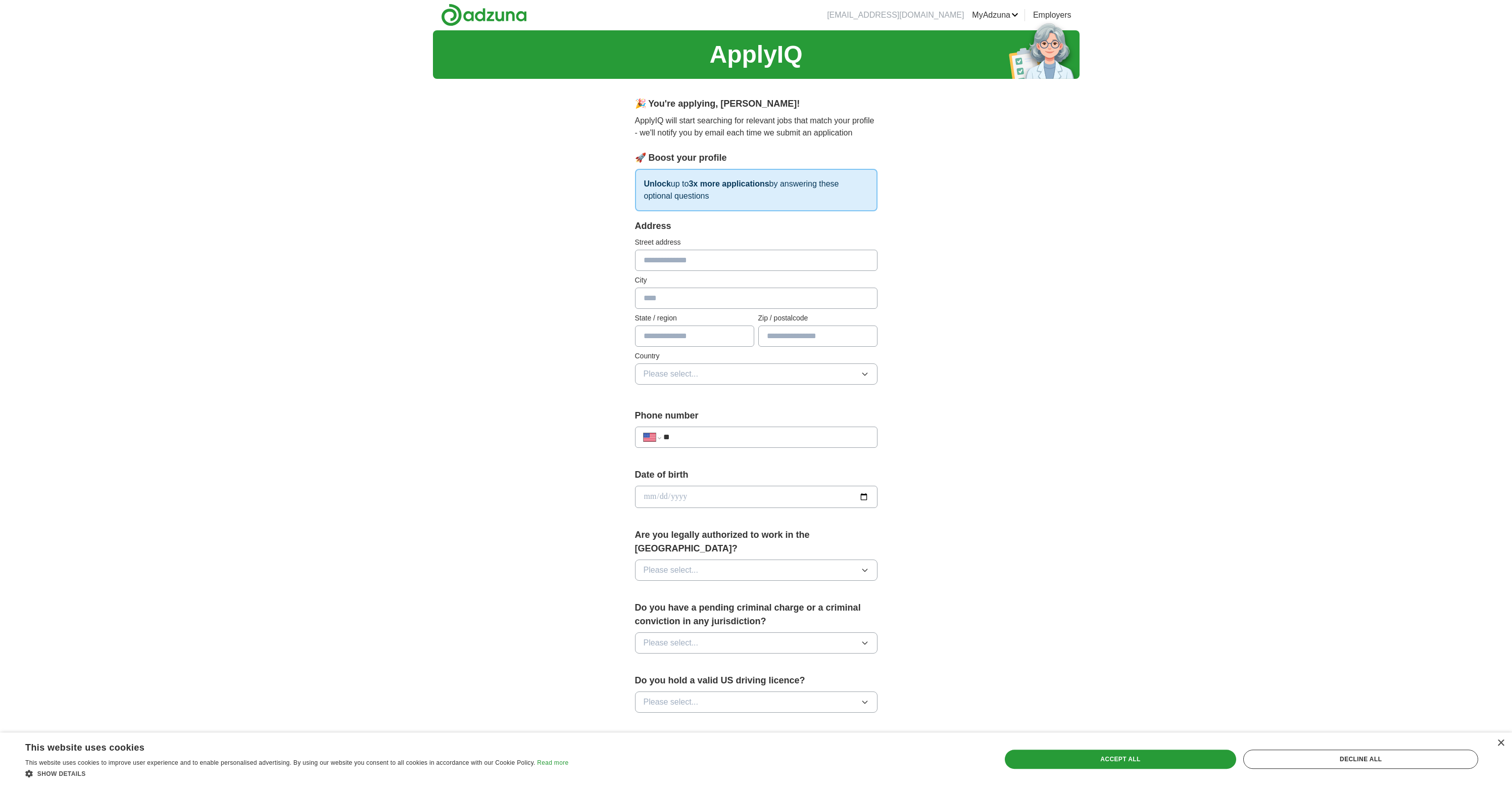
scroll to position [0, 0]
click at [720, 261] on input "text" at bounding box center [756, 261] width 242 height 21
click at [992, 16] on link "MyAdzuna" at bounding box center [995, 16] width 46 height 12
click at [0, 0] on link "Preferences" at bounding box center [0, 0] width 0 height 0
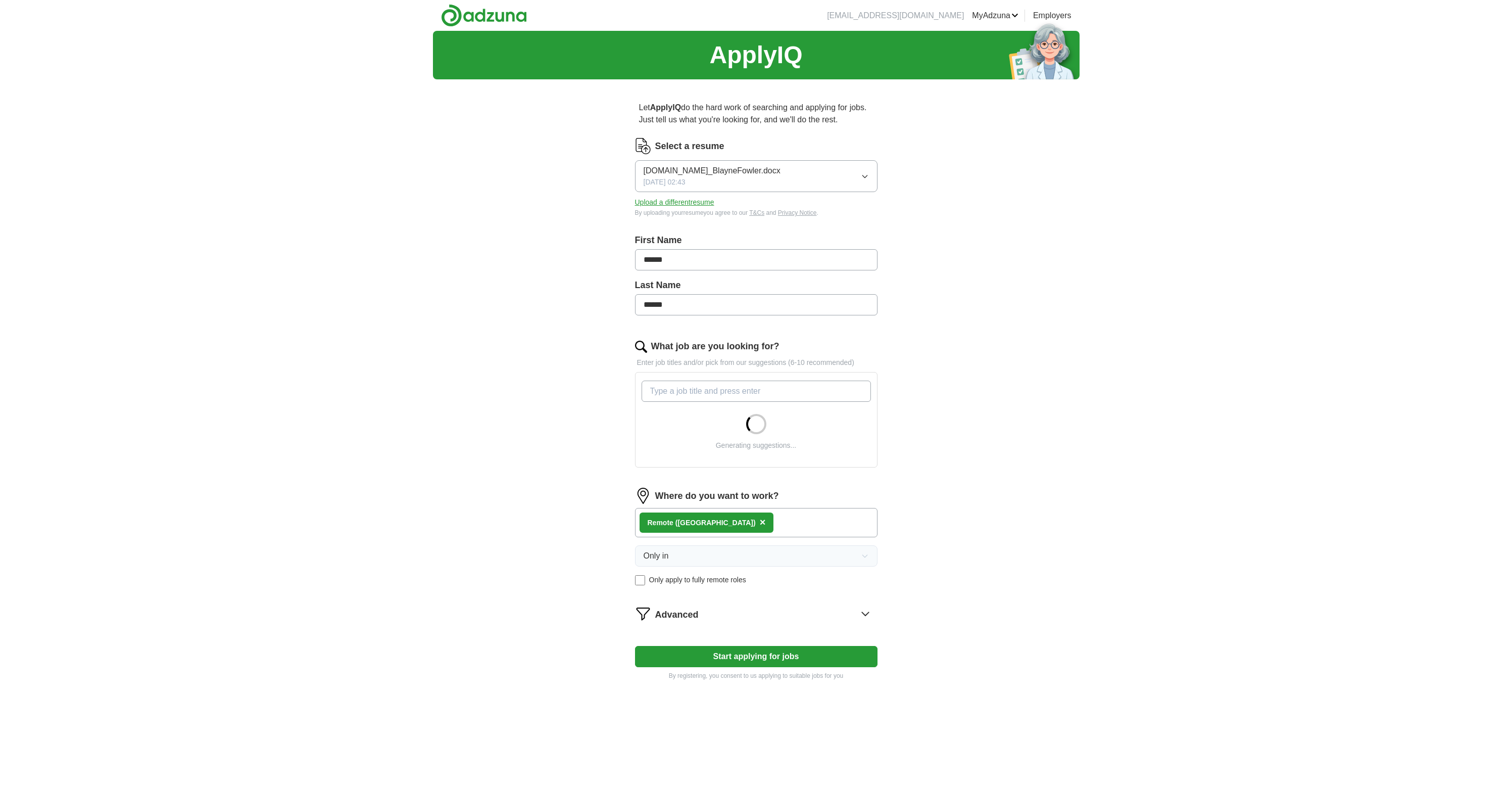
click at [983, 13] on link "MyAdzuna" at bounding box center [995, 16] width 46 height 12
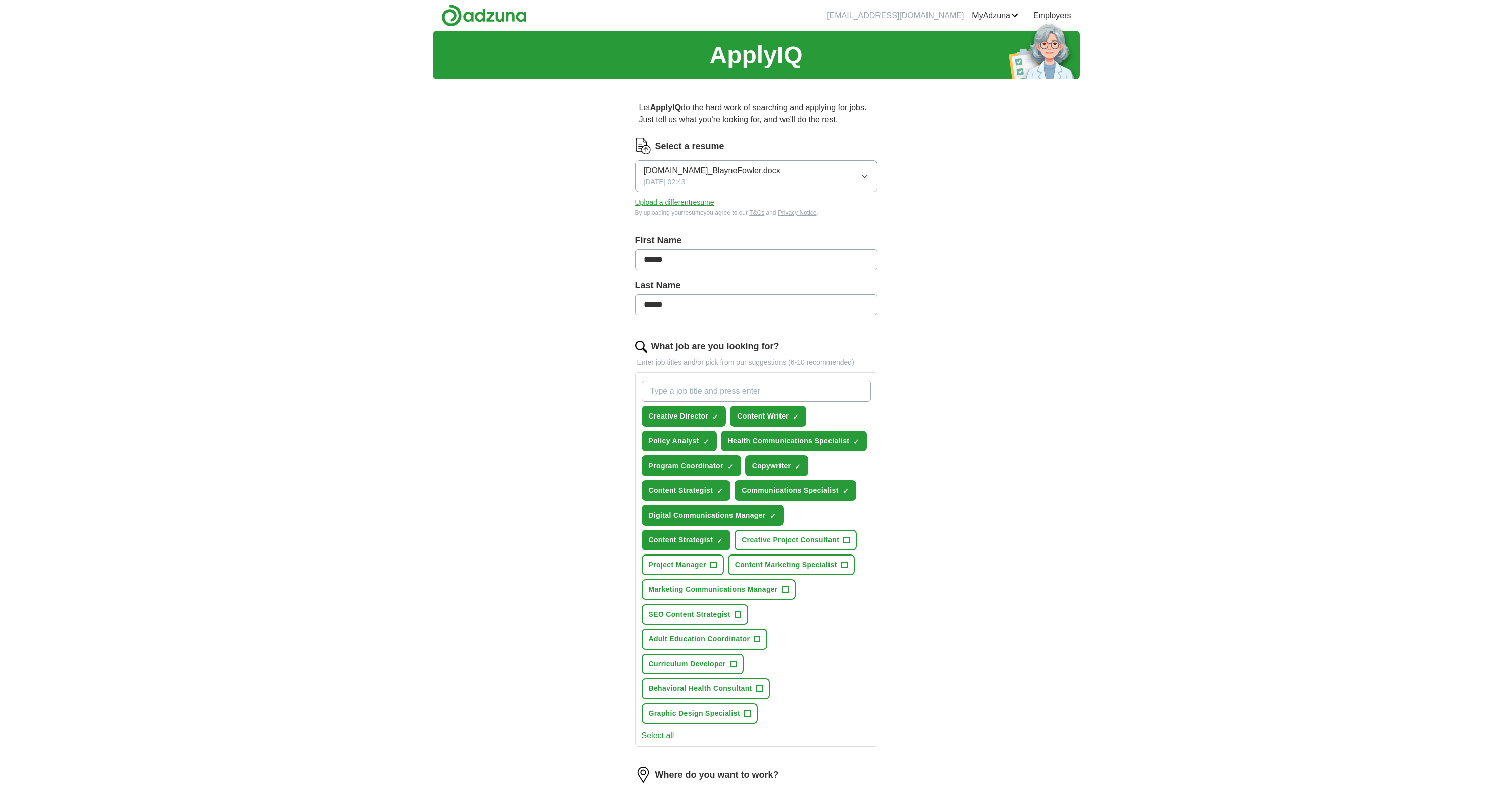
click at [0, 0] on link "Resumes" at bounding box center [0, 0] width 0 height 0
